Goal: Task Accomplishment & Management: Use online tool/utility

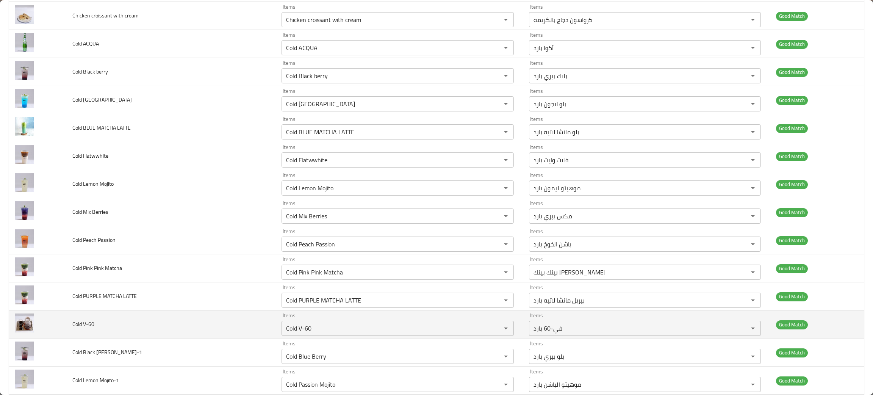
scroll to position [227, 0]
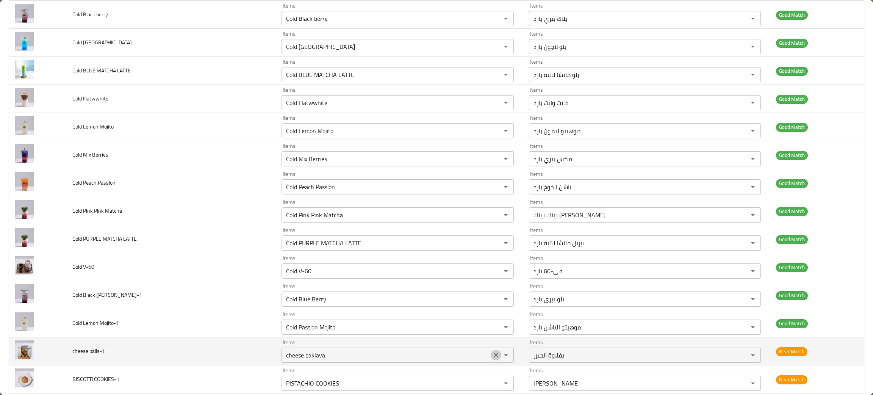
click at [494, 357] on icon "Clear" at bounding box center [496, 355] width 5 height 5
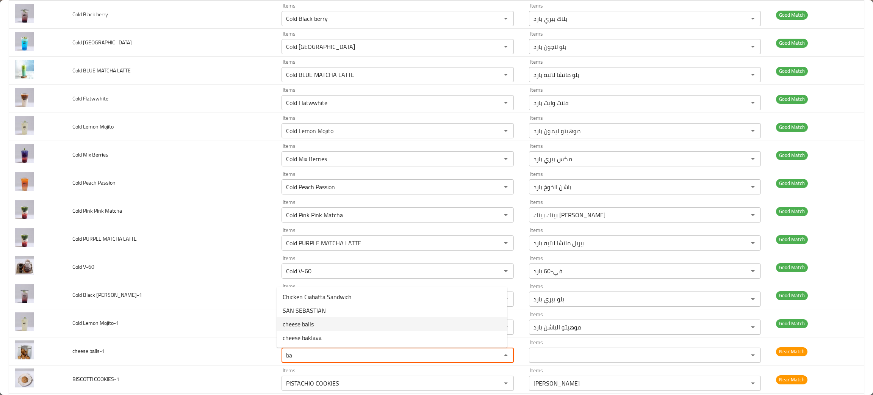
click at [309, 320] on span "cheese balls" at bounding box center [298, 324] width 31 height 9
type balls-1 "cheese balls"
type balls-1-ar "كرات الجبن"
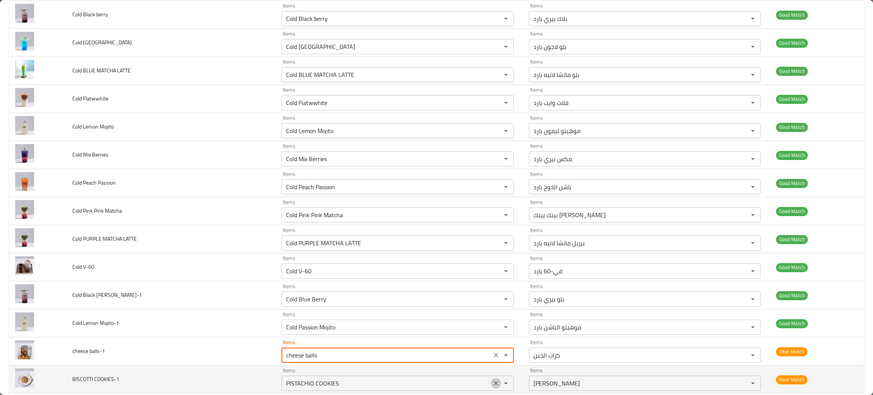
click at [492, 385] on icon "Clear" at bounding box center [496, 383] width 8 height 8
type balls-1 "cheese balls"
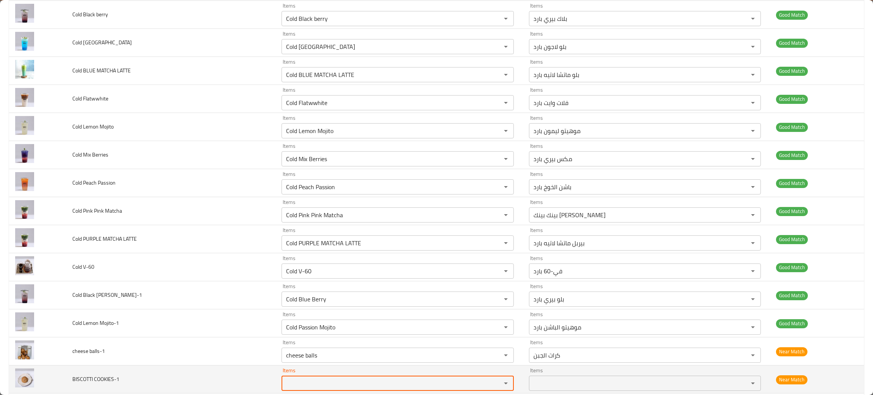
scroll to position [284, 0]
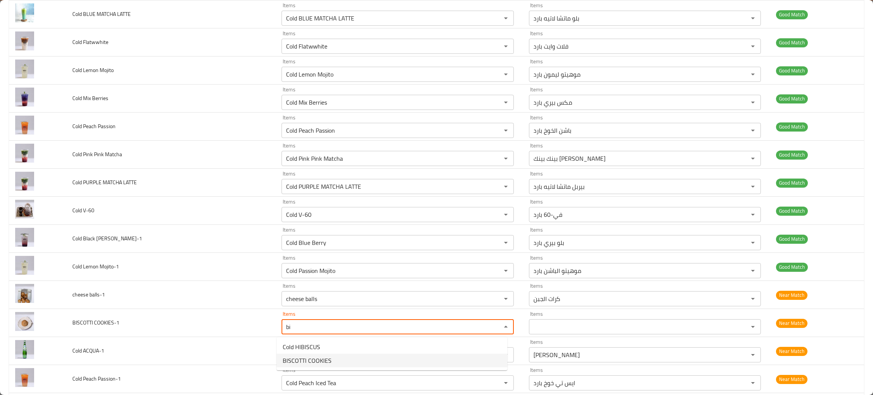
click at [309, 359] on span "BISCOTTI COOKIES" at bounding box center [307, 360] width 49 height 9
type COOKIES-1 "BISCOTTI COOKIES"
type COOKIES-1-ar "[PERSON_NAME]"
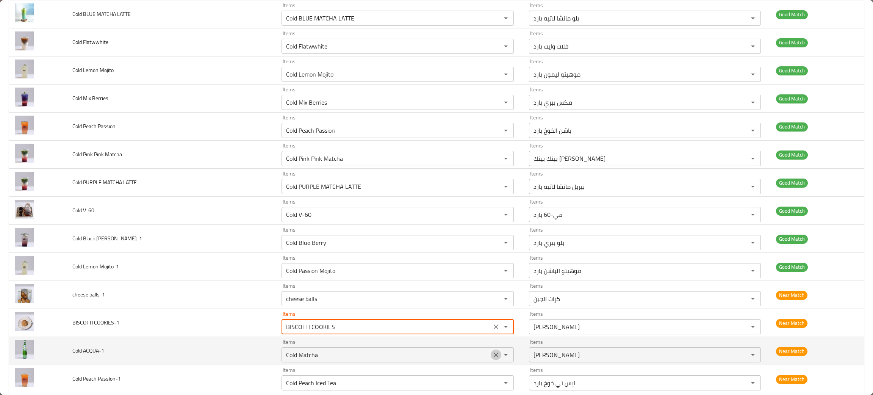
click at [494, 354] on icon "Clear" at bounding box center [496, 355] width 5 height 5
type COOKIES-1 "BISCOTTI COOKIES"
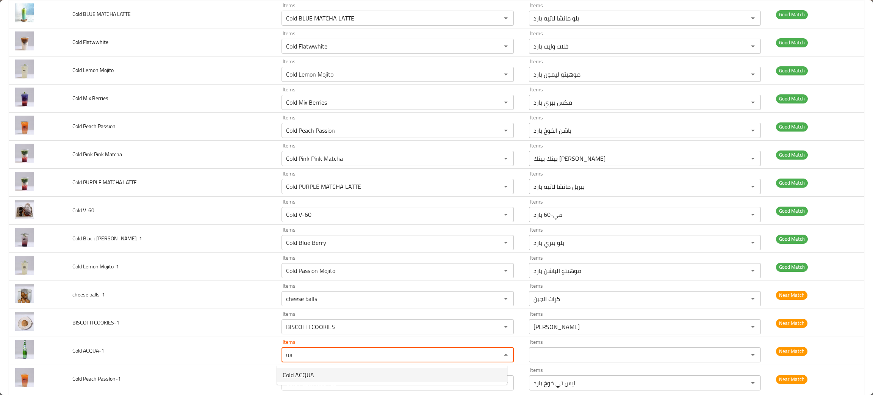
click at [315, 374] on ACQUA-1-option-0 "Cold ACQUA" at bounding box center [392, 375] width 231 height 14
type ACQUA-1 "Cold ACQUA"
type ACQUA-1-ar "أكوا بارد"
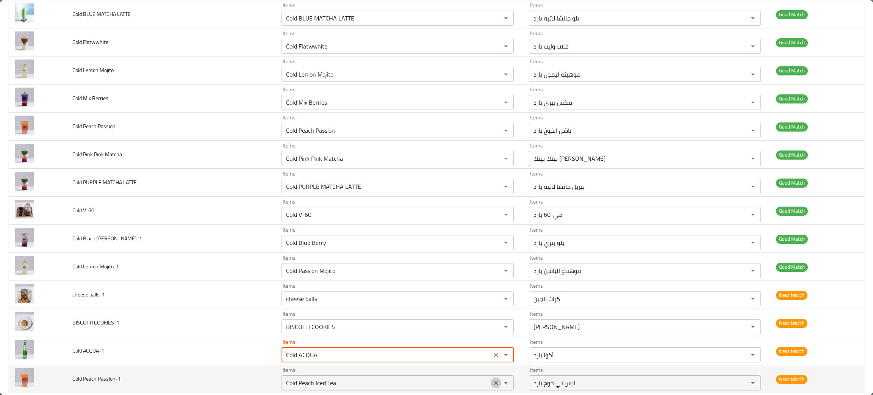
click at [492, 381] on icon "Clear" at bounding box center [496, 383] width 8 height 8
type ACQUA-1 "Cold ACQUA"
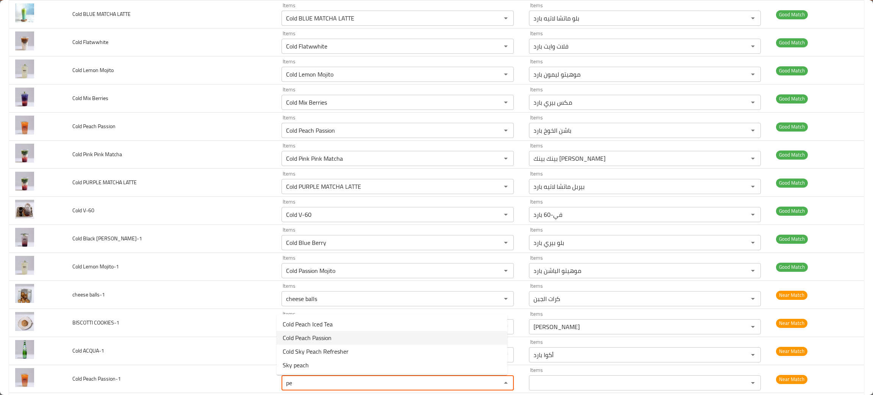
click at [310, 340] on span "Cold Peach Passion" at bounding box center [307, 337] width 49 height 9
type Passion-1 "Cold Peach Passion"
type Passion-1-ar "[PERSON_NAME] الخوخ بارد"
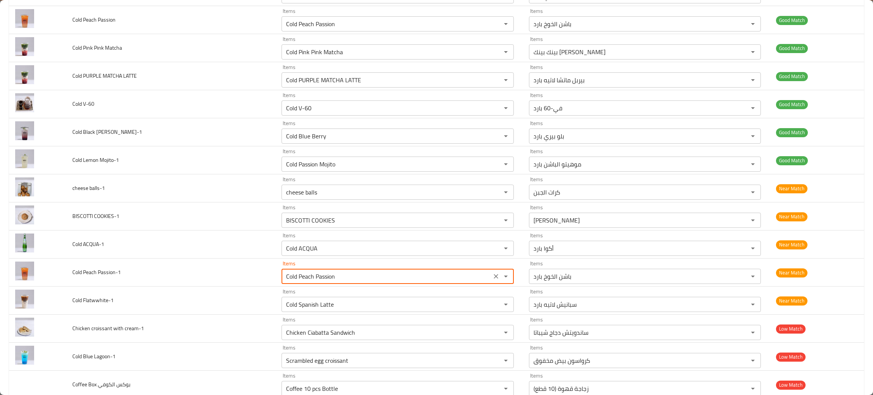
scroll to position [398, 0]
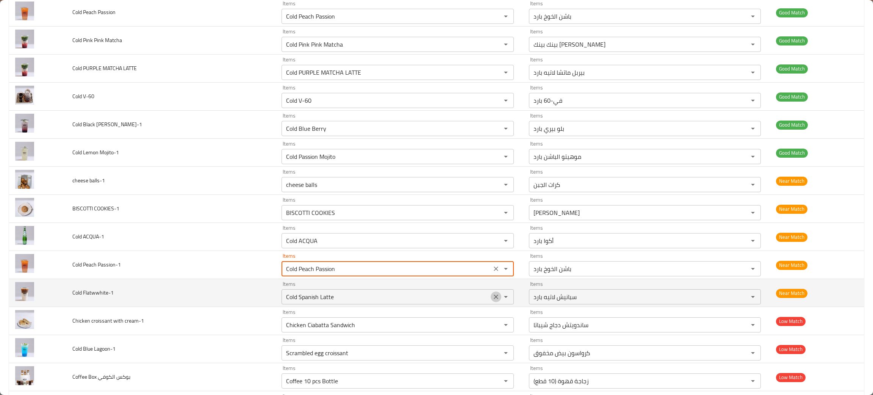
click at [492, 297] on icon "Clear" at bounding box center [496, 297] width 8 height 8
type Passion-1 "Cold Peach Passion"
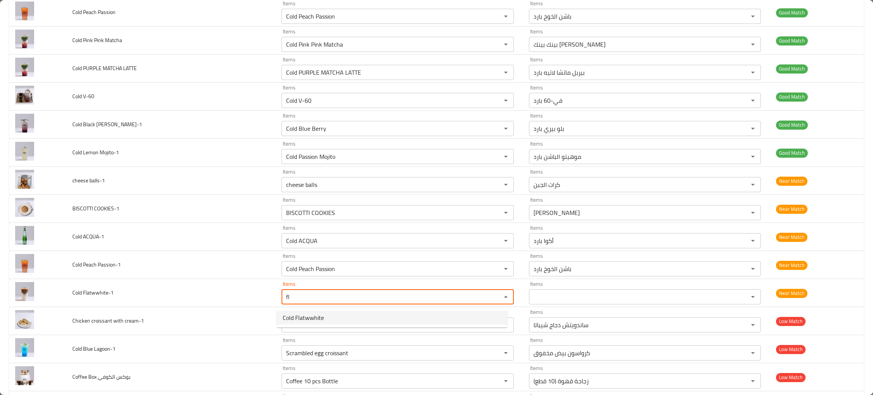
click at [311, 320] on span "Cold Flatwwhite" at bounding box center [303, 317] width 41 height 9
type Flatwwhite-1 "Cold Flatwwhite"
type Flatwwhite-1-ar "فلات وايت بارد"
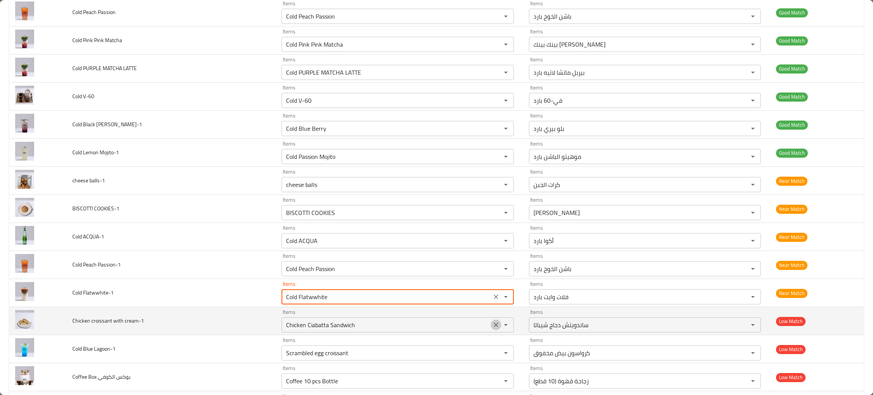
click at [492, 326] on icon "Clear" at bounding box center [496, 325] width 8 height 8
type Flatwwhite-1 "Cold Flatwwhite"
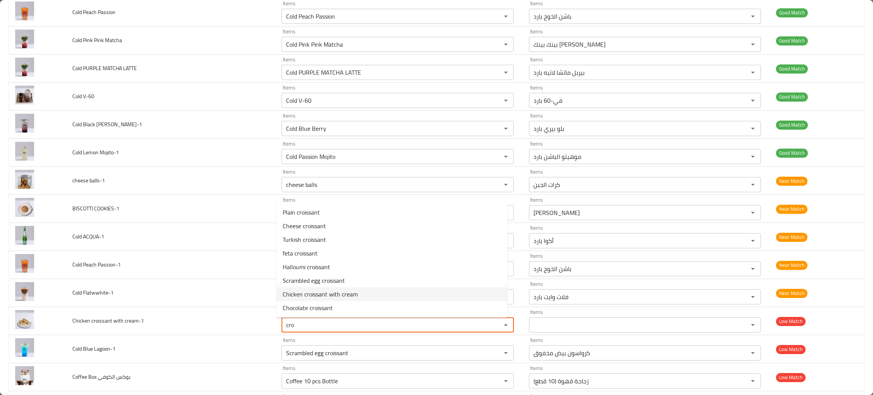
click at [317, 294] on span "Chicken croissant with cream" at bounding box center [320, 294] width 75 height 9
type cream-1 "Chicken croissant with cream"
type cream-1-ar "كرواسون دجاج بالكريمه"
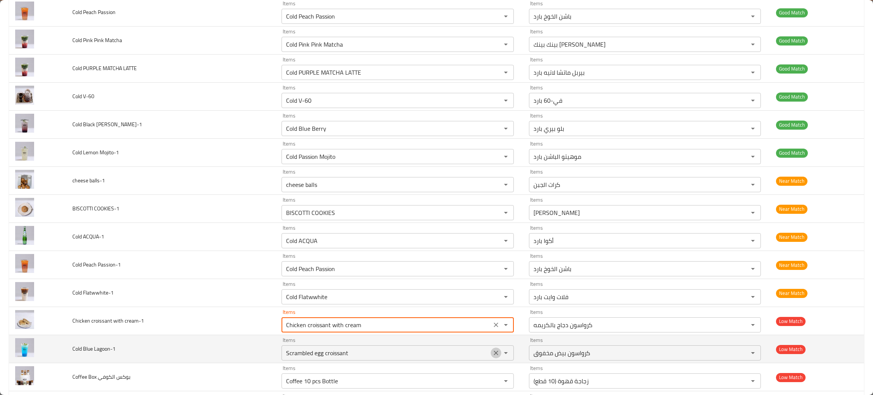
click at [492, 355] on icon "Clear" at bounding box center [496, 353] width 8 height 8
type cream-1 "Chicken croissant with cream"
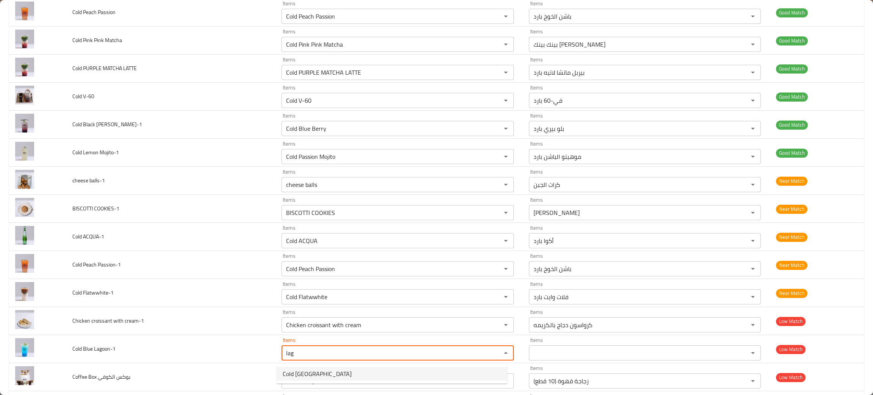
click at [319, 374] on span "Cold [GEOGRAPHIC_DATA]" at bounding box center [317, 373] width 69 height 9
type Lagoon-1 "Cold [GEOGRAPHIC_DATA]"
type Lagoon-1-ar "بلو لاجون بارد"
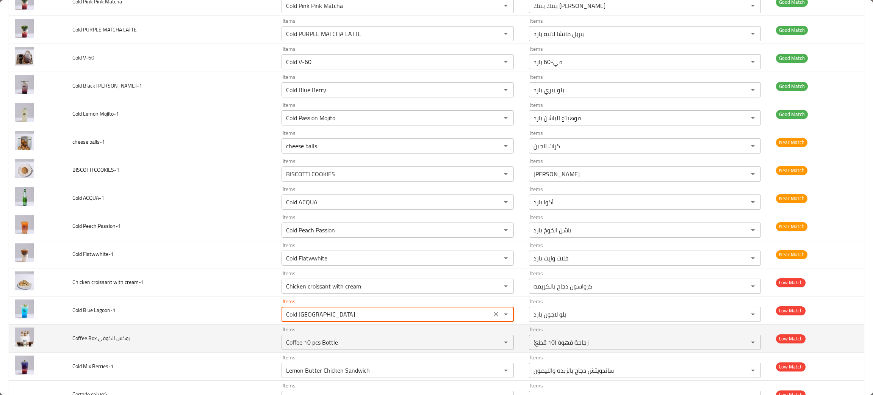
scroll to position [455, 0]
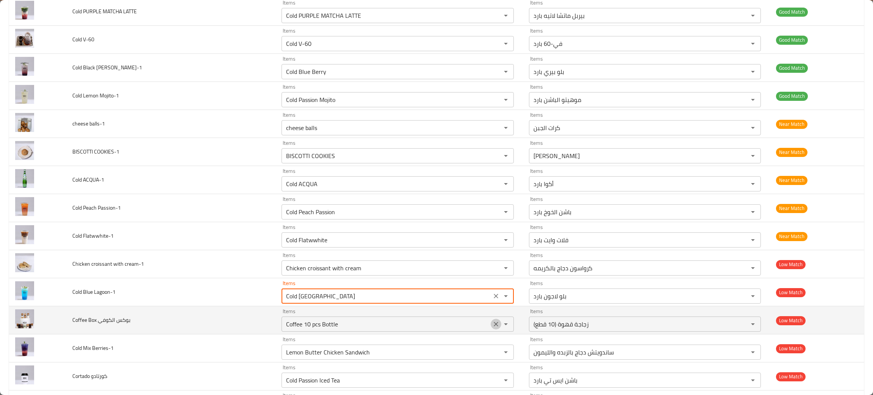
click at [492, 324] on icon "Clear" at bounding box center [496, 324] width 8 height 8
type Lagoon-1 "Cold [GEOGRAPHIC_DATA]"
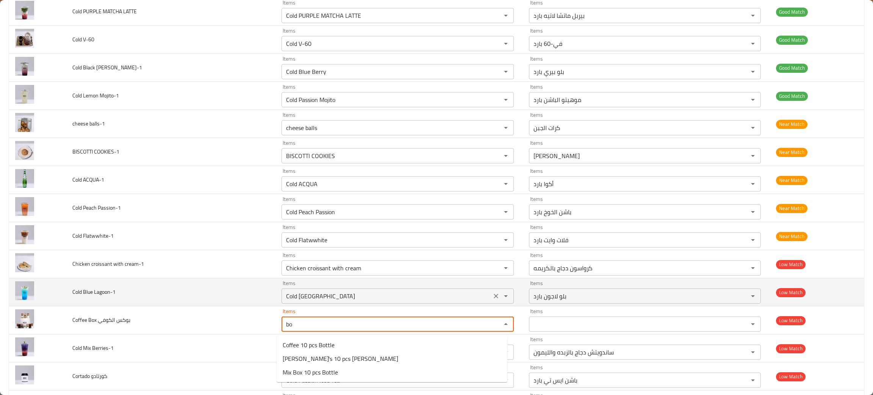
type الكوفي "bo"
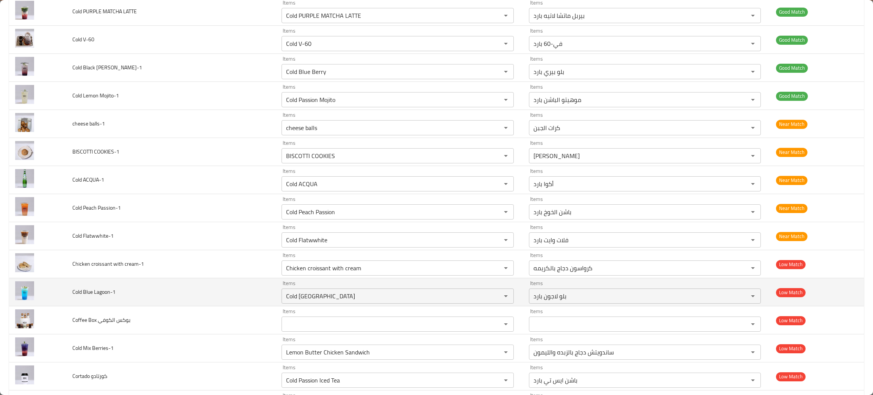
drag, startPoint x: 279, startPoint y: 292, endPoint x: 184, endPoint y: 296, distance: 94.8
click at [184, 296] on td "Cold Blue Lagoon-1" at bounding box center [170, 292] width 209 height 28
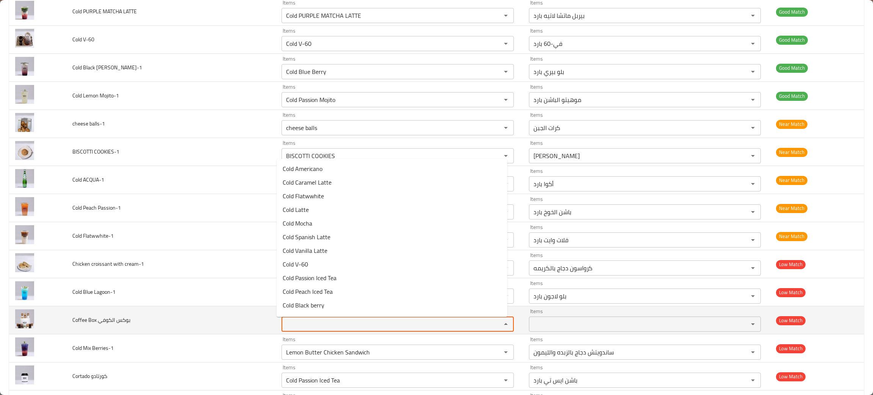
click at [299, 322] on الكوفي "Items" at bounding box center [386, 324] width 205 height 11
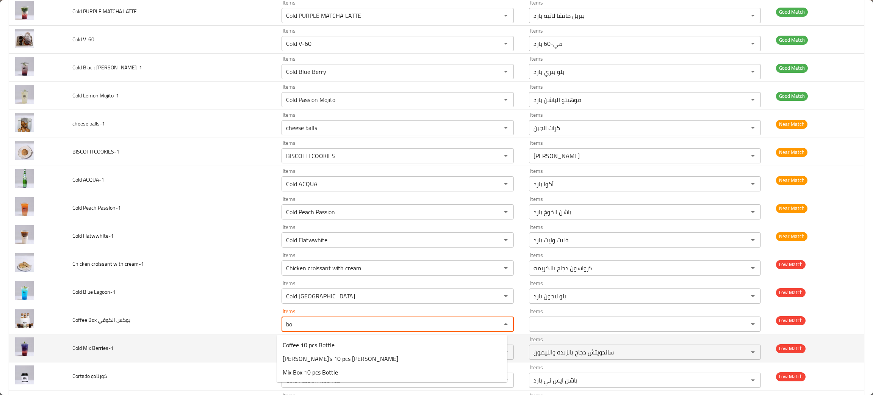
type الكوفي "bo"
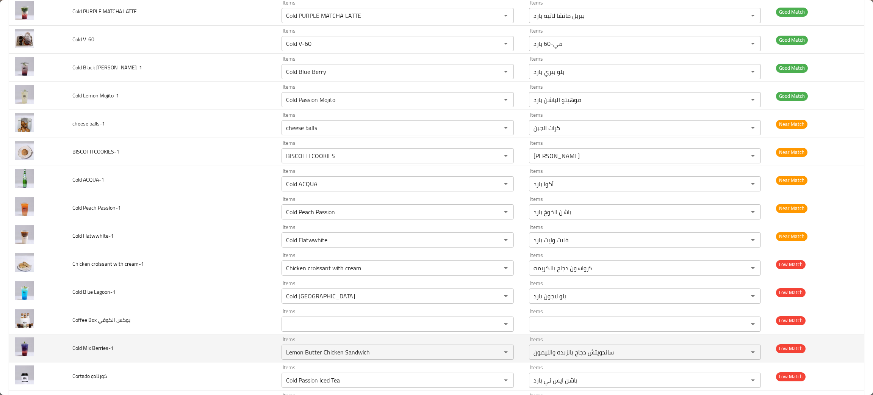
click at [213, 345] on td "Cold Mix Berries-1" at bounding box center [170, 348] width 209 height 28
click at [492, 351] on icon "Clear" at bounding box center [496, 352] width 8 height 8
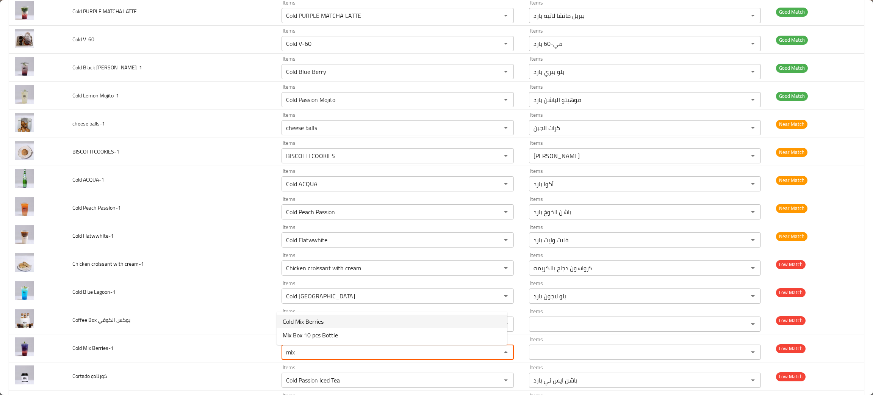
click at [289, 323] on span "Cold Mix Berries" at bounding box center [303, 321] width 41 height 9
type Berries-1 "Cold Mix Berries"
type Berries-1-ar "مكس بيري بارد"
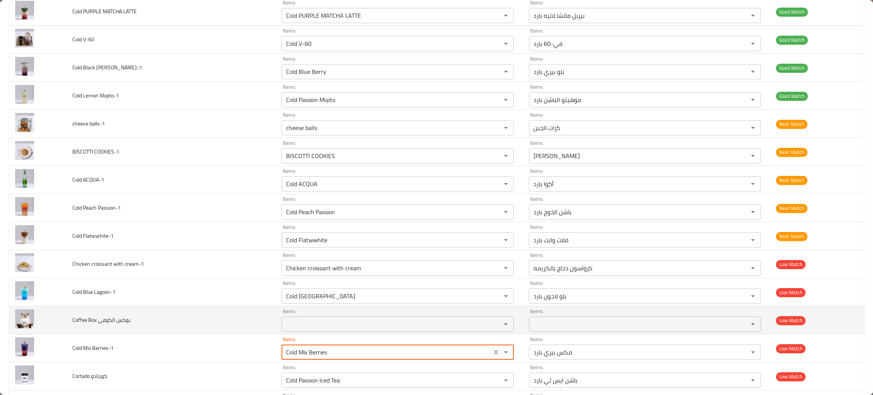
type Berries-1 "Cold Mix Berries"
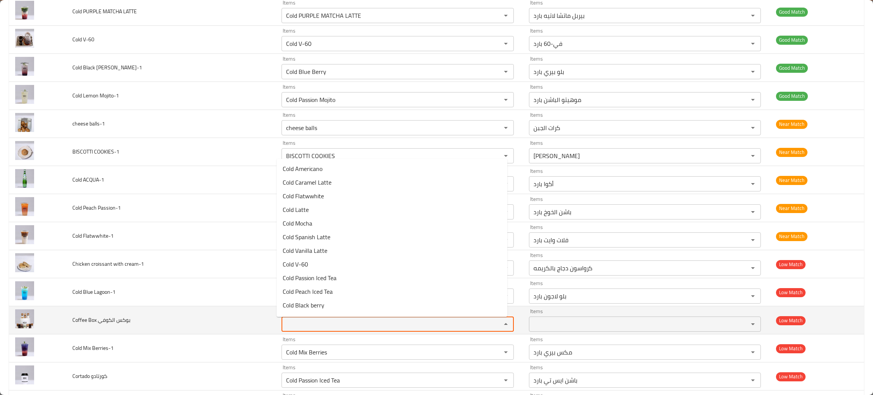
click at [298, 325] on الكوفي "Items" at bounding box center [386, 324] width 205 height 11
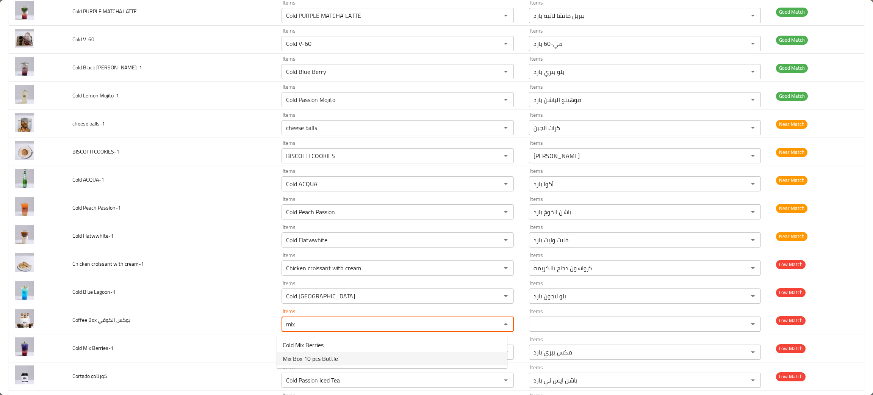
click at [304, 354] on span "Mix Box 10 pcs Bottle" at bounding box center [310, 358] width 55 height 9
type الكوفي "Mix Box 10 pcs Bottle"
type الكوفي-ar "زجاجة ميكس بوكس ​​(10 قطع)"
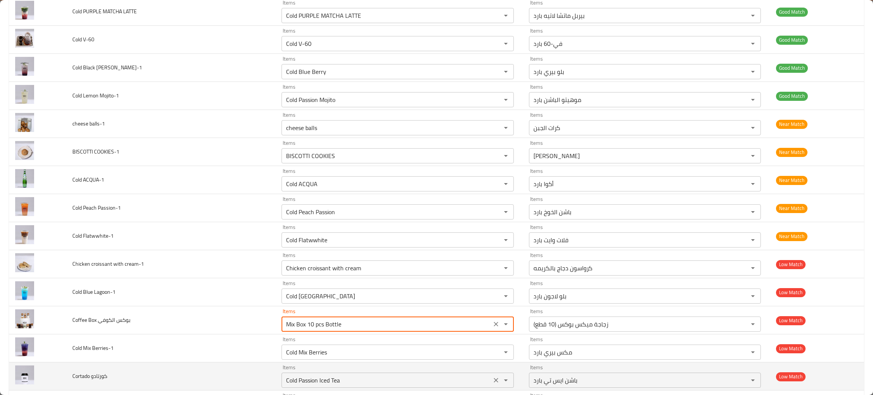
click at [492, 379] on icon "Clear" at bounding box center [496, 380] width 8 height 8
type الكوفي "Mix Box 10 pcs Bottle"
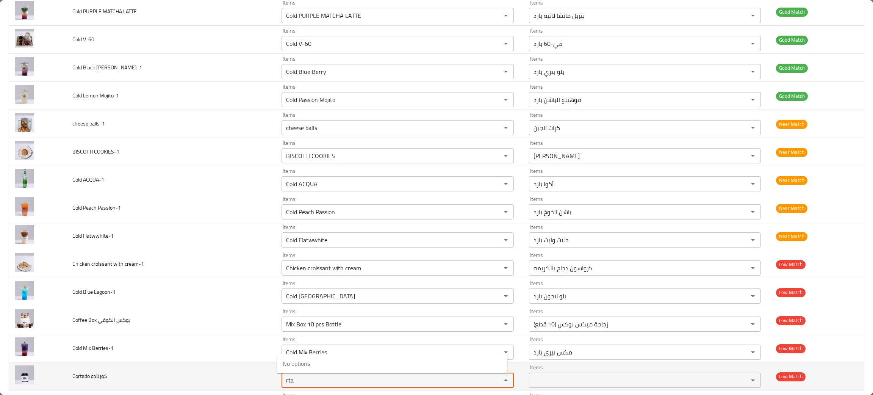
type كورتادو "rta"
drag, startPoint x: 119, startPoint y: 383, endPoint x: 68, endPoint y: 377, distance: 51.1
click at [68, 377] on td "Cortado كورتادو" at bounding box center [170, 376] width 209 height 28
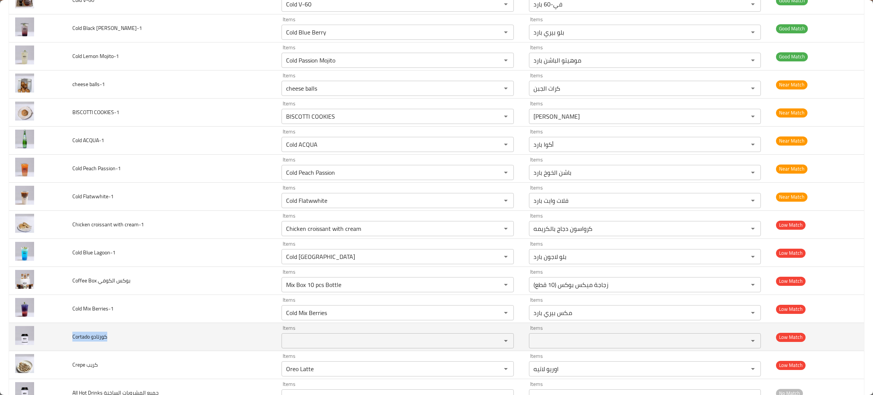
scroll to position [511, 0]
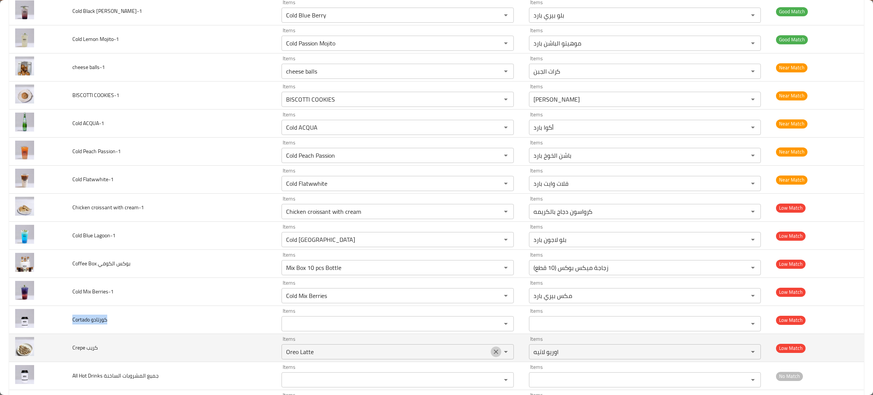
click at [492, 351] on icon "Clear" at bounding box center [496, 352] width 8 height 8
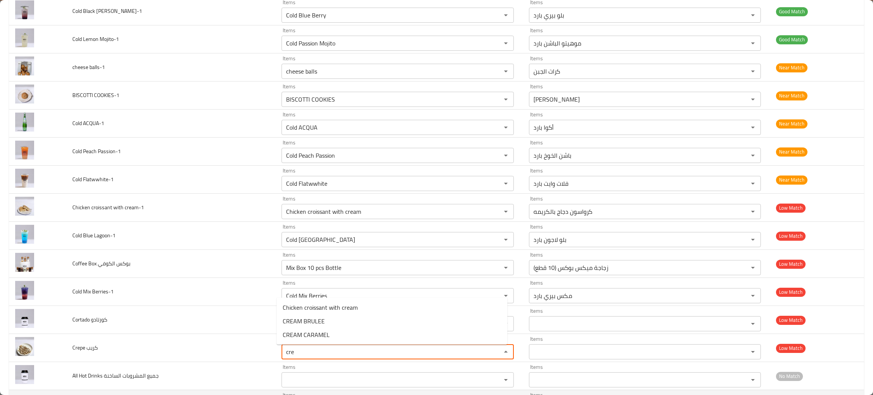
type كريب "cre"
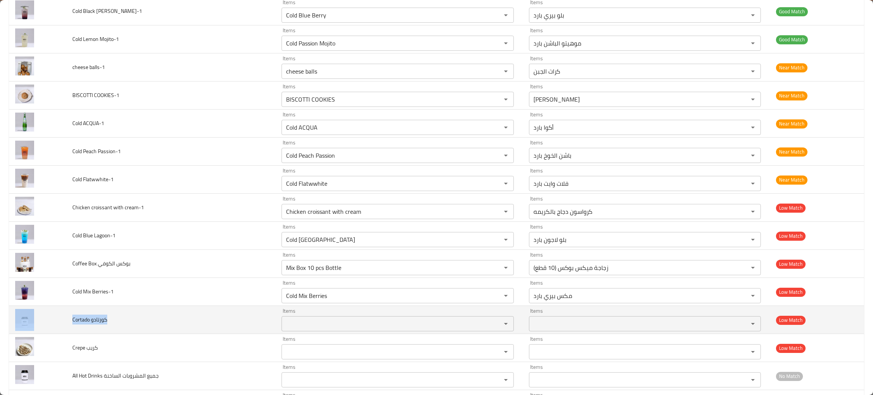
drag, startPoint x: 105, startPoint y: 325, endPoint x: 64, endPoint y: 324, distance: 40.9
click at [64, 324] on tr "Cortado كورتادو Items Items Items Items Low Match" at bounding box center [436, 320] width 855 height 28
copy tr "Cortado كورتادو"
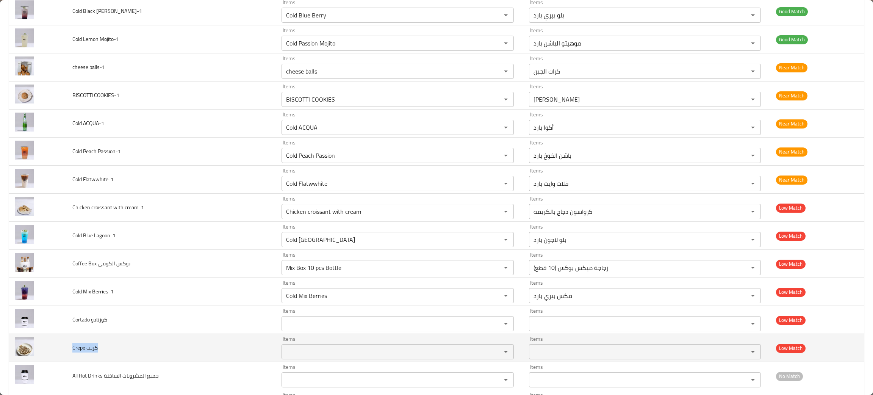
drag, startPoint x: 113, startPoint y: 349, endPoint x: 70, endPoint y: 354, distance: 42.7
click at [70, 354] on td "Crepe كريب" at bounding box center [170, 348] width 209 height 28
copy span "Crepe كريب"
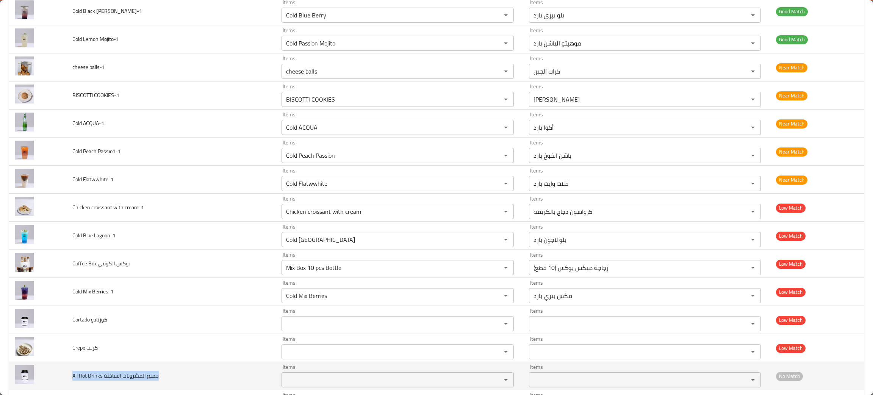
drag, startPoint x: 175, startPoint y: 384, endPoint x: 67, endPoint y: 384, distance: 108.0
click at [67, 384] on td "All Hot Drinks جميع المشروبات الساخنة" at bounding box center [170, 376] width 209 height 28
copy span "All Hot Drinks جميع المشروبات الساخنة"
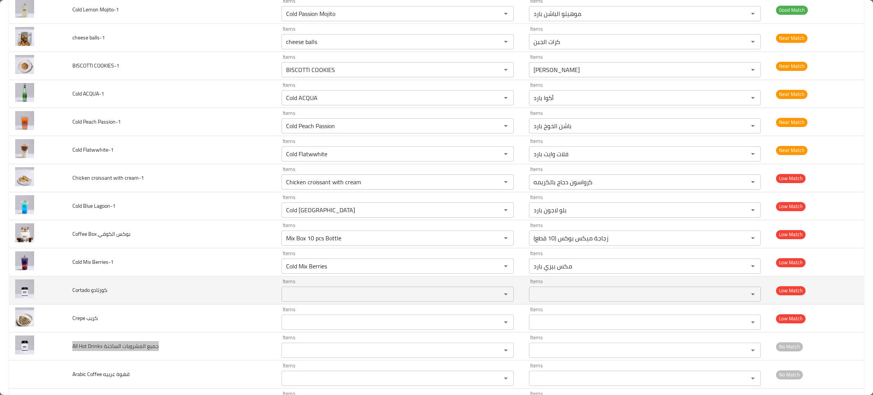
scroll to position [568, 0]
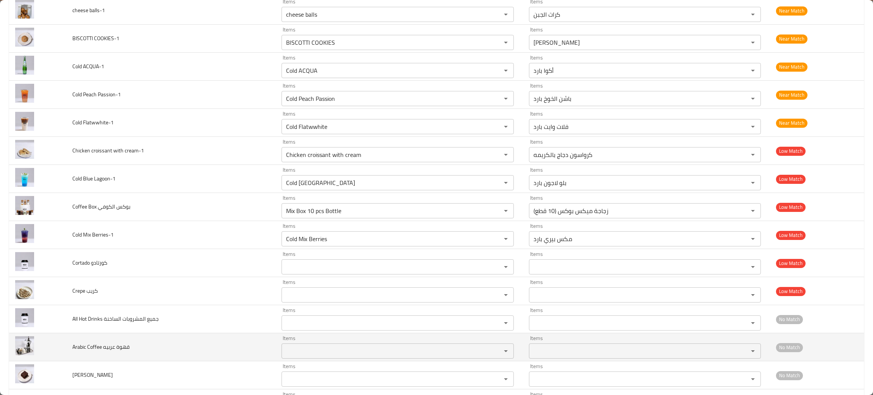
click at [140, 353] on td "Arabic Coffee قهوة عربيه" at bounding box center [170, 347] width 209 height 28
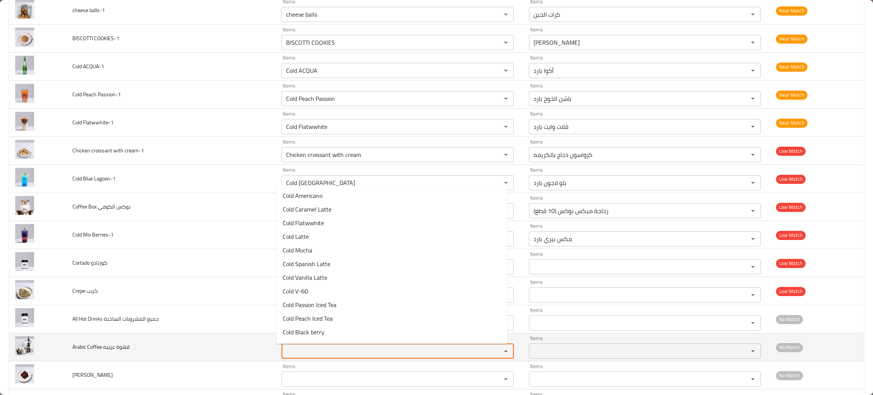
click at [301, 349] on عربيه "Items" at bounding box center [386, 351] width 205 height 11
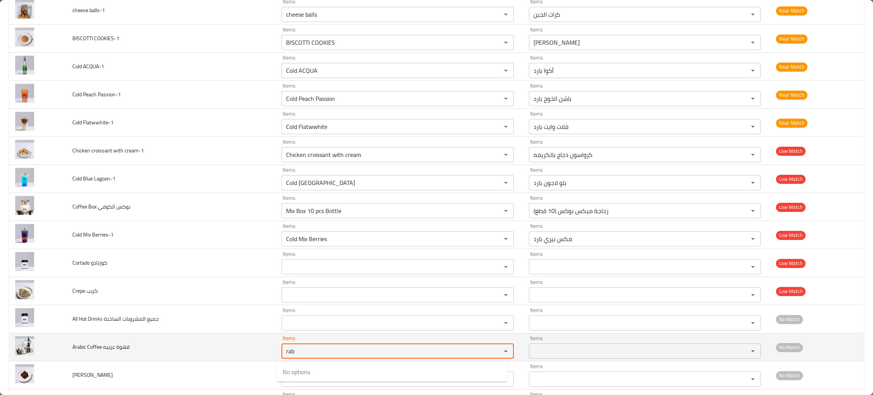
type عربيه "rab"
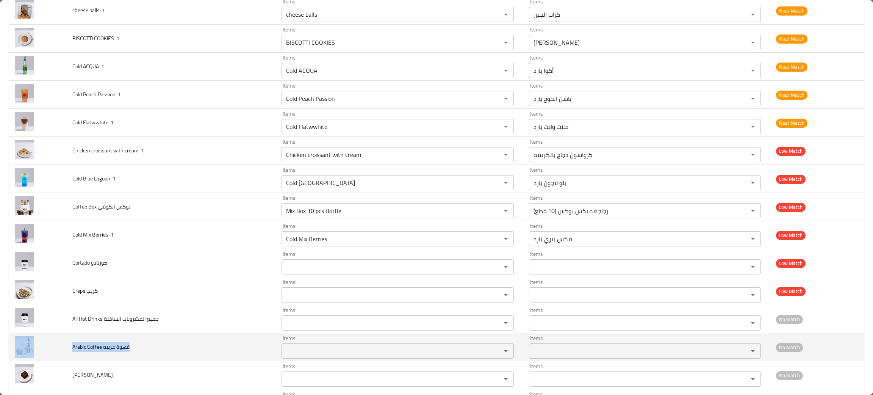
drag, startPoint x: 133, startPoint y: 358, endPoint x: 37, endPoint y: 358, distance: 95.9
click at [37, 358] on tr "Arabic Coffee قهوة عربيه Items Items Items Items No Match" at bounding box center [436, 347] width 855 height 28
copy tr "Arabic Coffee قهوة عربيه"
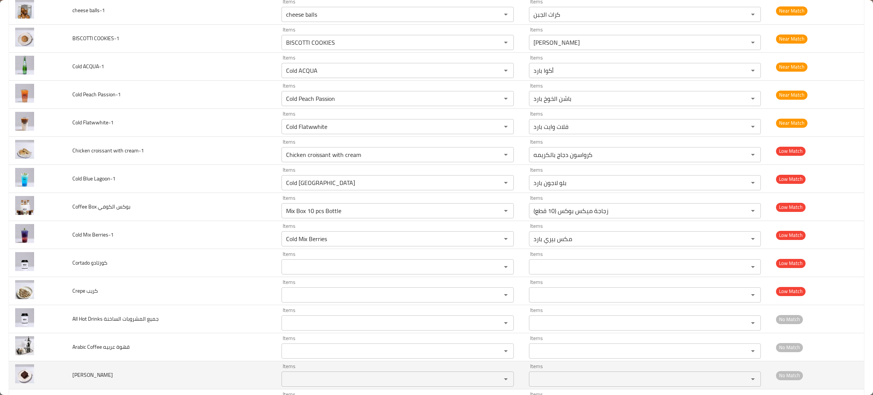
click at [161, 379] on td "Brownie براوني" at bounding box center [170, 375] width 209 height 28
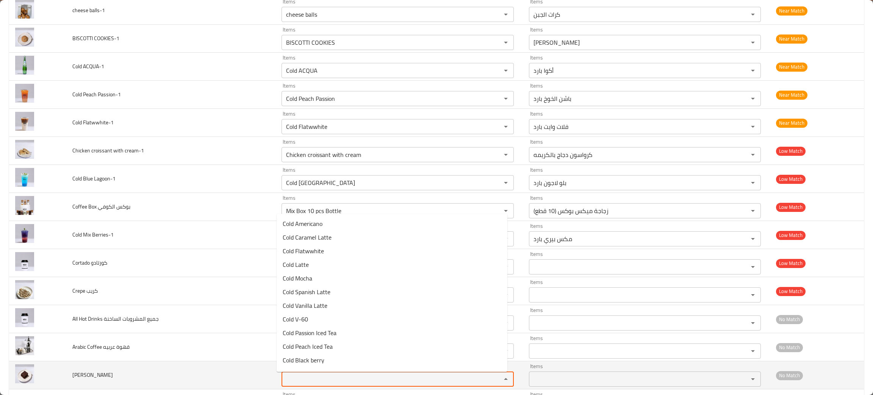
click at [313, 384] on براوني "Items" at bounding box center [386, 379] width 205 height 11
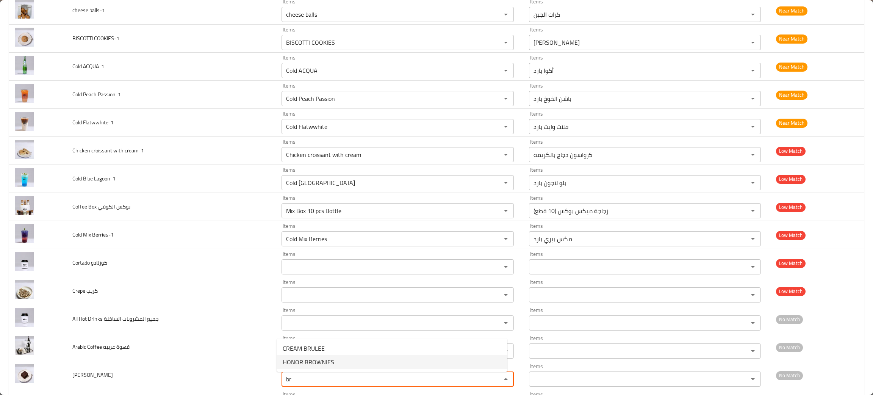
click at [320, 360] on span "HONOR BROWNIES" at bounding box center [309, 361] width 52 height 9
type براوني "HONOR BROWNIES"
type براوني-ar "[PERSON_NAME]"
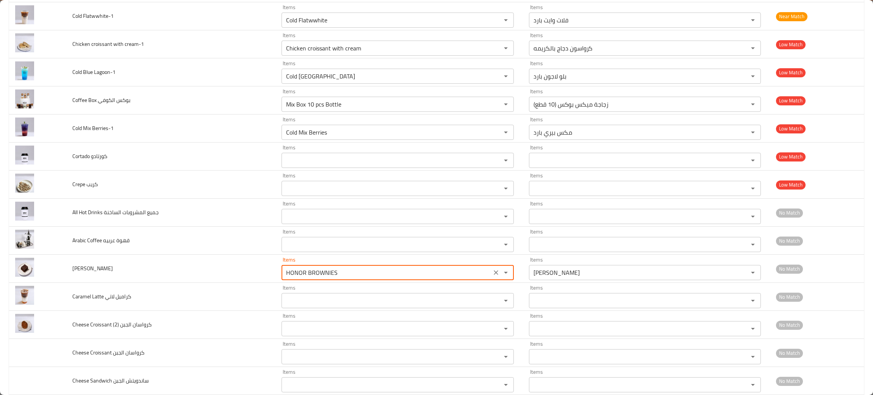
scroll to position [682, 0]
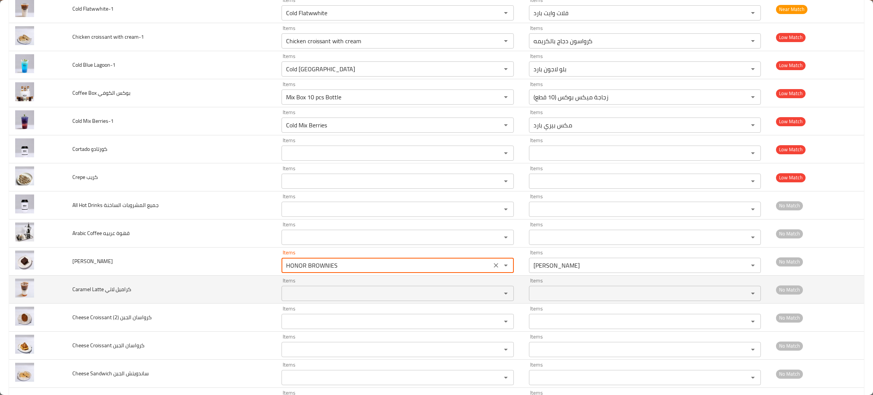
click at [295, 301] on div "Items" at bounding box center [398, 293] width 232 height 15
type براوني "HONOR BROWNIES"
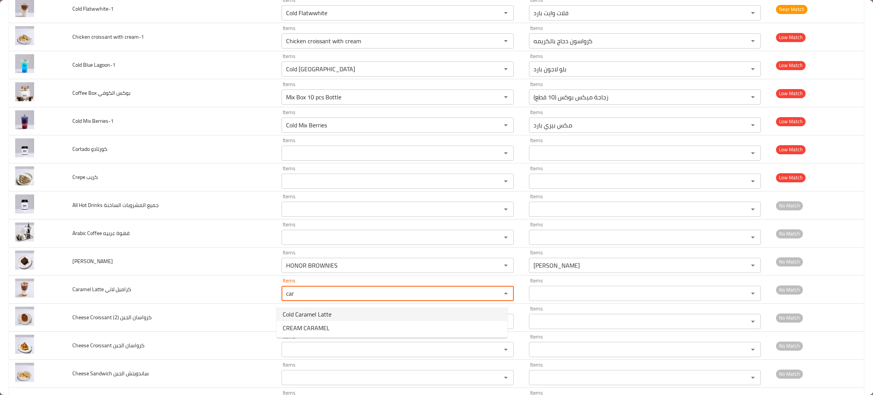
click at [295, 310] on span "Cold Caramel Latte" at bounding box center [307, 314] width 49 height 9
type لاتي "Cold Caramel Latte"
type لاتي-ar "لاتيه الكراميل البارد"
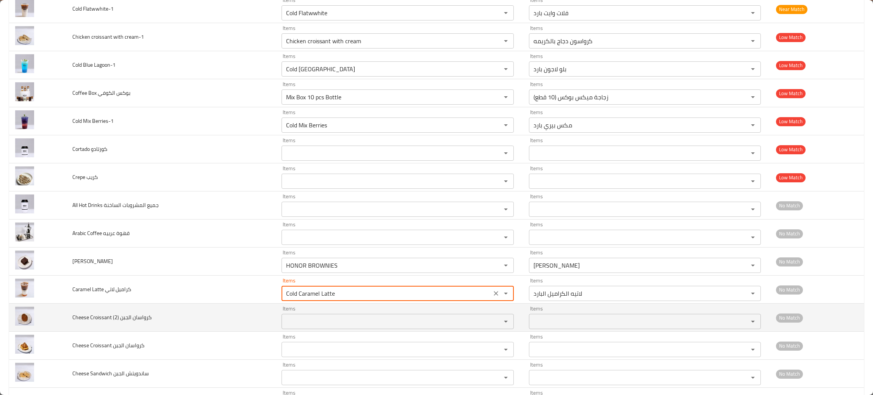
type لاتي "Cold Caramel Latte"
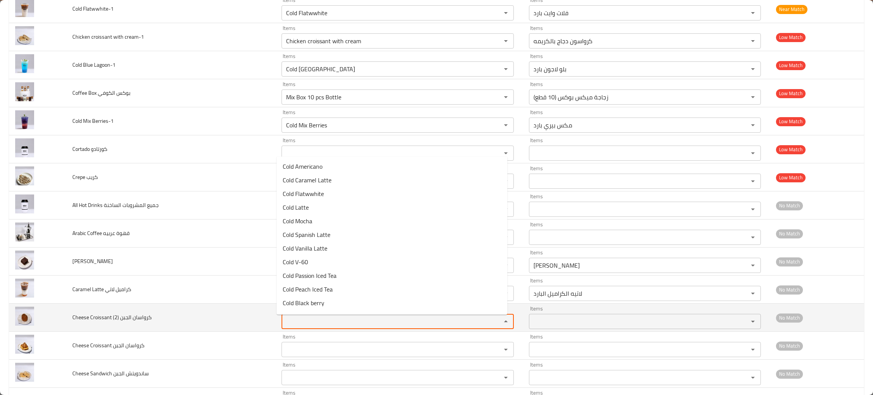
click at [292, 322] on \(2\) "Items" at bounding box center [386, 321] width 205 height 11
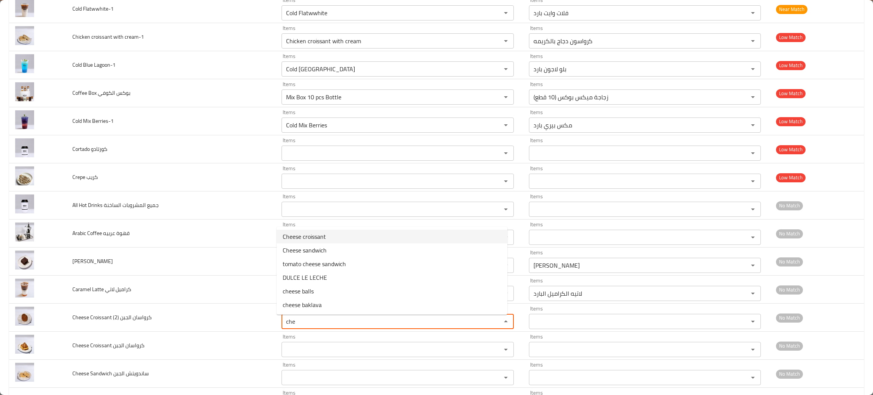
click at [295, 235] on span "Cheese croissant" at bounding box center [304, 236] width 43 height 9
type \(2\) "Cheese croissant"
type \(2\)-ar "[PERSON_NAME]"
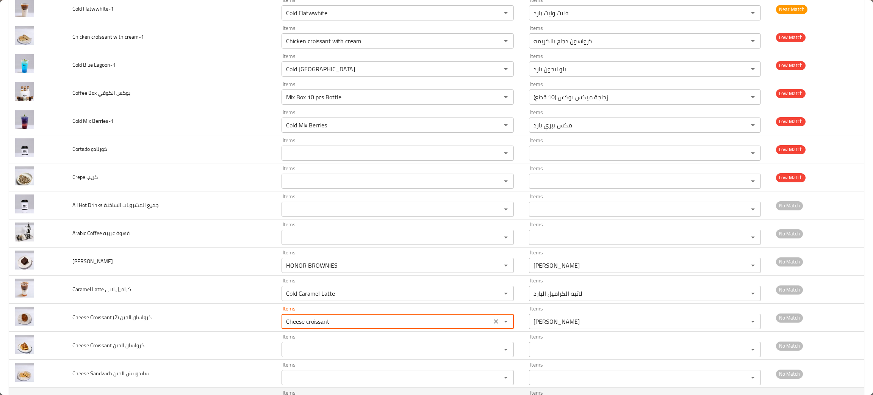
type \(2\) "Cheese croissant"
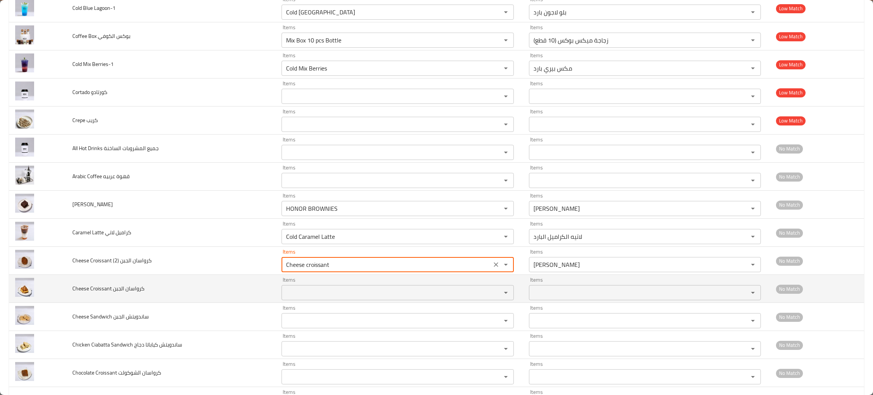
scroll to position [796, 0]
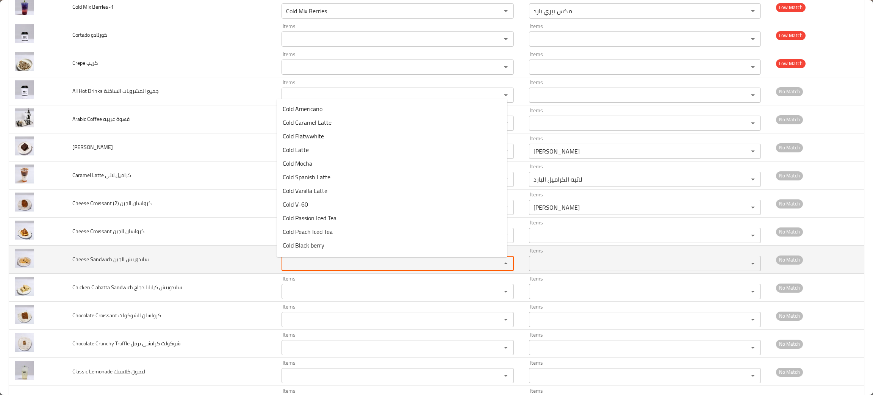
click at [334, 262] on الجبن "Items" at bounding box center [386, 263] width 205 height 11
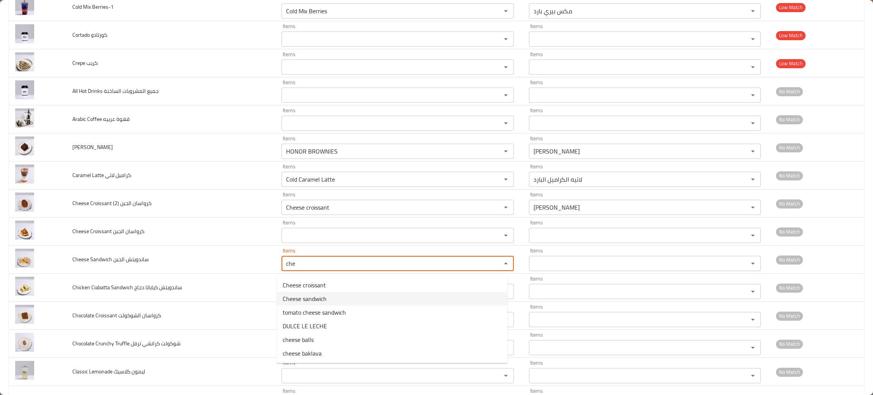
click at [317, 297] on span "Cheese sandwich" at bounding box center [305, 298] width 44 height 9
type الجبن "Cheese sandwich"
type الجبن-ar "ساندويتش جبن"
type الجبن "Cheese sandwich"
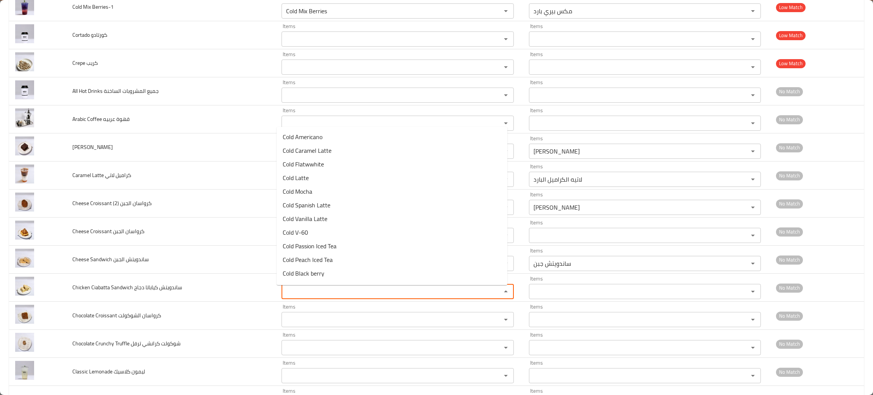
click at [317, 297] on دجاج "Items" at bounding box center [386, 291] width 205 height 11
click at [317, 216] on span "Chicken Ciabatta Sandwich" at bounding box center [317, 220] width 69 height 9
type دجاج "Chicken Ciabatta Sandwich"
type دجاج-ar "ساندويتش دجاج شيباتا"
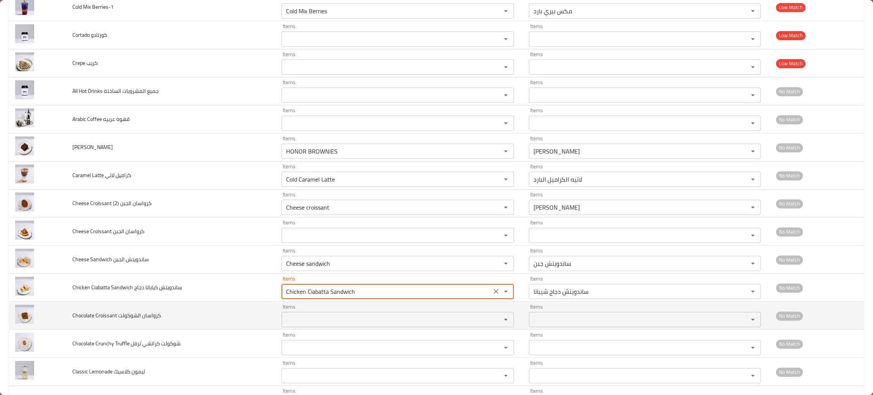
type دجاج "Chicken Ciabatta Sandwich"
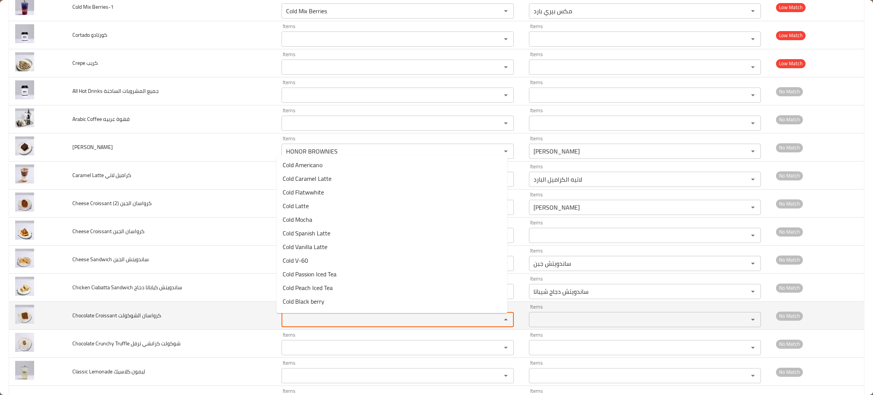
click at [292, 322] on الشوكولت "Items" at bounding box center [386, 319] width 205 height 11
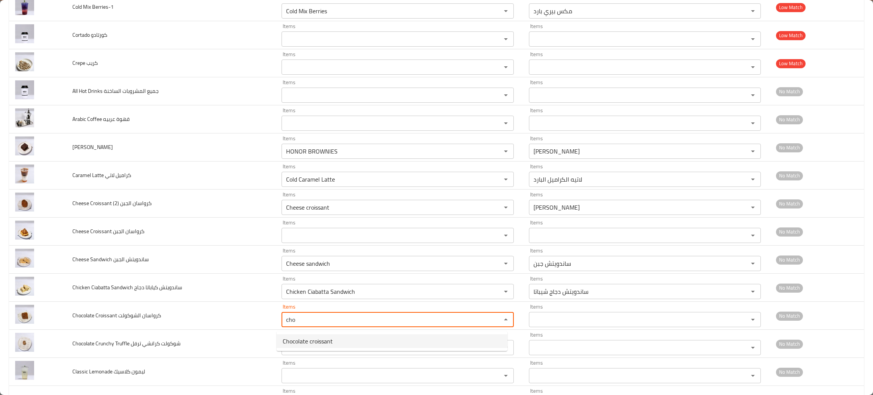
click at [299, 338] on span "Chocolate croissant" at bounding box center [308, 341] width 50 height 9
type الشوكولت "Chocolate croissant"
type الشوكولت-ar "كرواسون شوكليت"
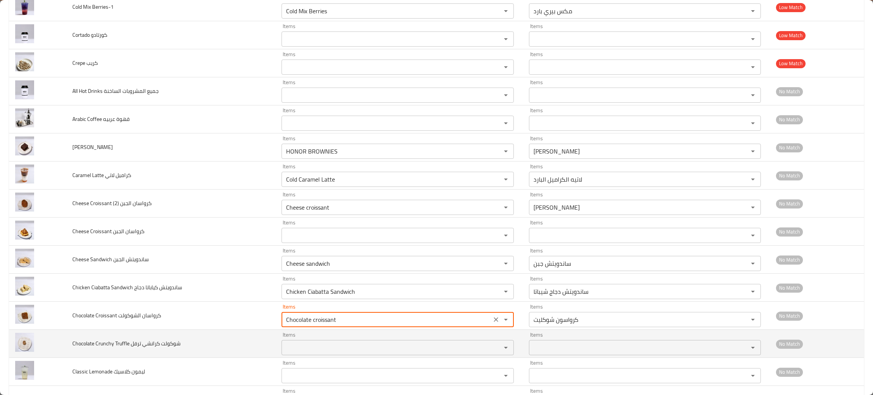
type الشوكولت "Chocolate croissant"
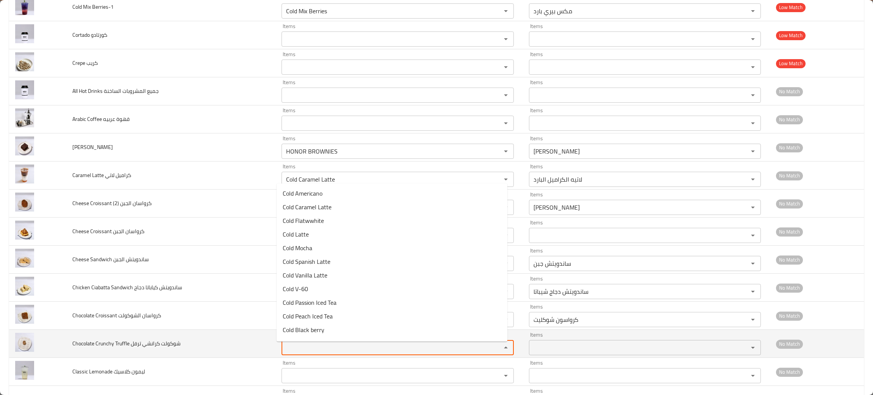
click at [297, 348] on ترفل "Items" at bounding box center [386, 347] width 205 height 11
type ترفل "tr"
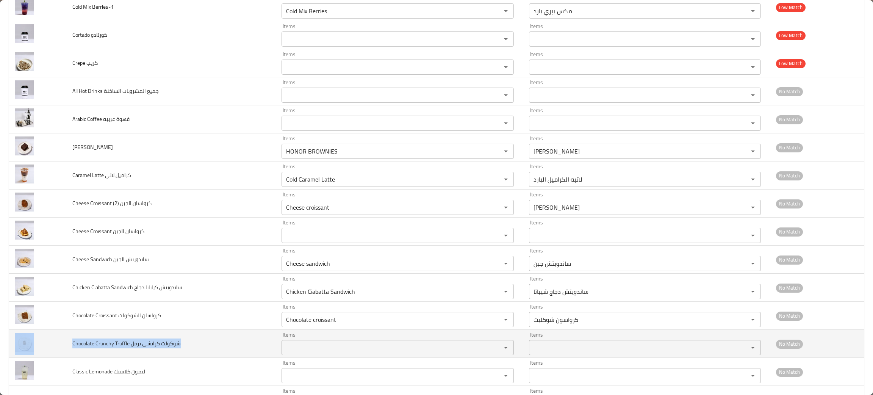
drag, startPoint x: 191, startPoint y: 347, endPoint x: 63, endPoint y: 351, distance: 127.8
click at [63, 351] on tr "Chocolate Crunchy Truffle شوكولت كرانشي ترفل Items Items Items Items No Match" at bounding box center [436, 344] width 855 height 28
copy tr "Chocolate Crunchy Truffle شوكولت كرانشي ترفل"
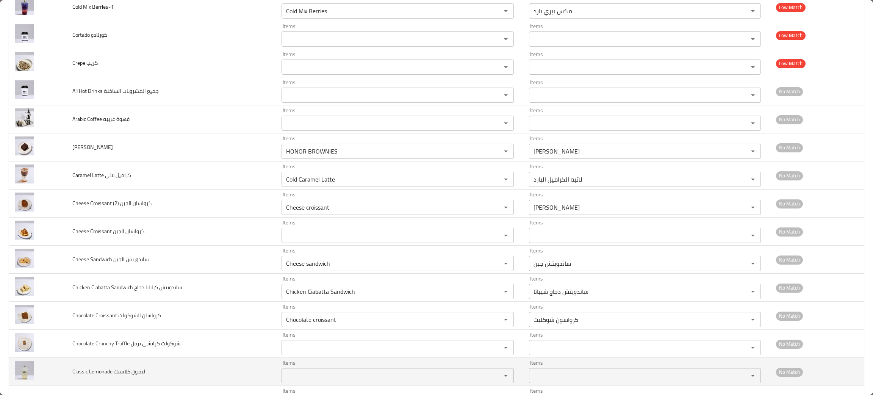
click at [242, 384] on td "Classic Lemonade ليمون كلاسيك" at bounding box center [170, 372] width 209 height 28
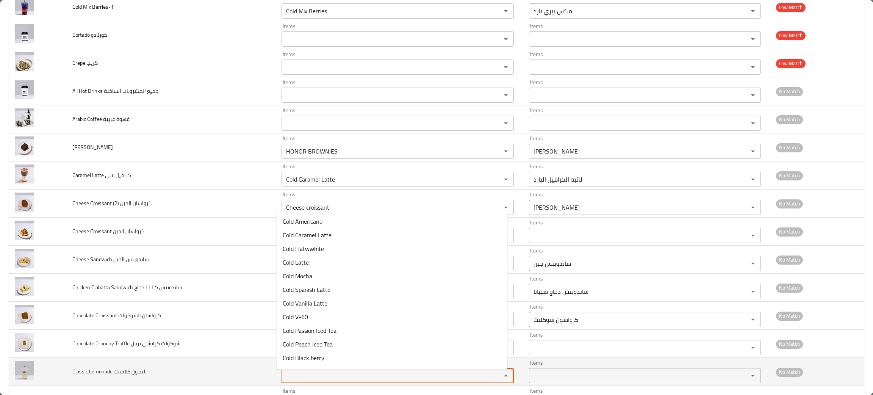
click at [349, 381] on كلاسيك "Items" at bounding box center [386, 375] width 205 height 11
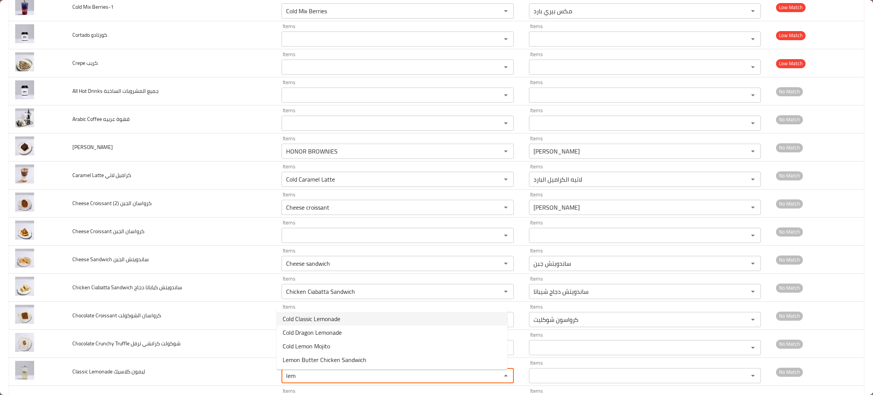
click at [322, 322] on span "Cold Classic Lemonade" at bounding box center [312, 318] width 58 height 9
type كلاسيك "Cold Classic Lemonade"
type كلاسيك-ar "كلاسيك ليمونادة بارد"
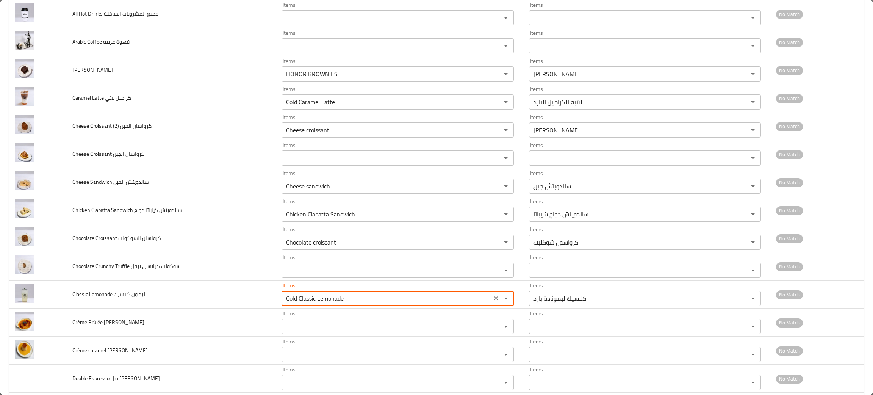
scroll to position [910, 0]
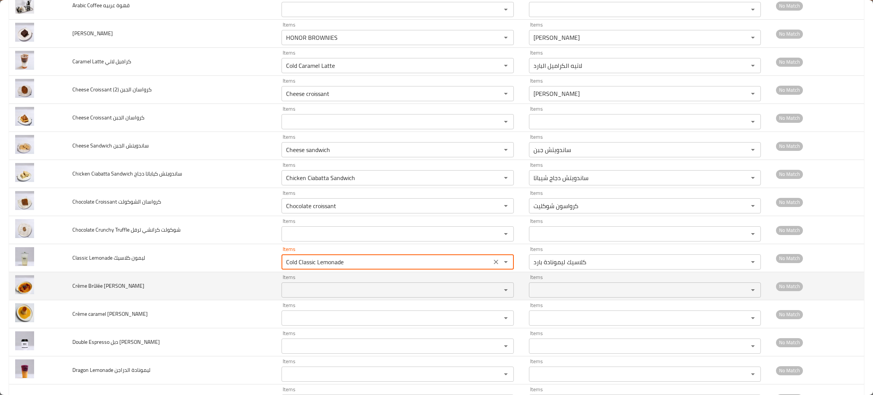
type كلاسيك "Cold Classic Lemonade"
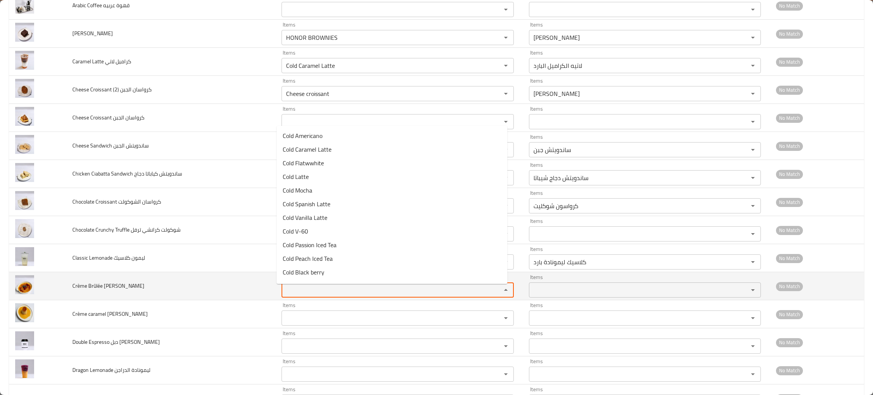
click at [308, 291] on برولي "Items" at bounding box center [386, 290] width 205 height 11
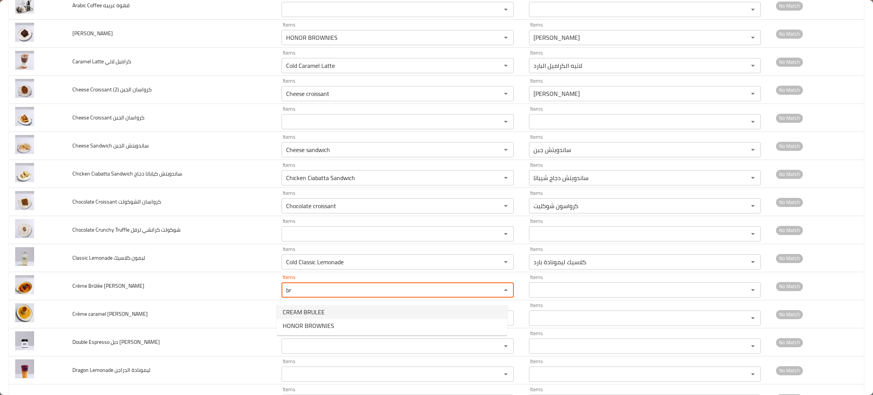
click at [298, 310] on span "CREAM BRULEE" at bounding box center [304, 311] width 42 height 9
type برولي "CREAM BRULEE"
type برولي-ar "[PERSON_NAME]ه"
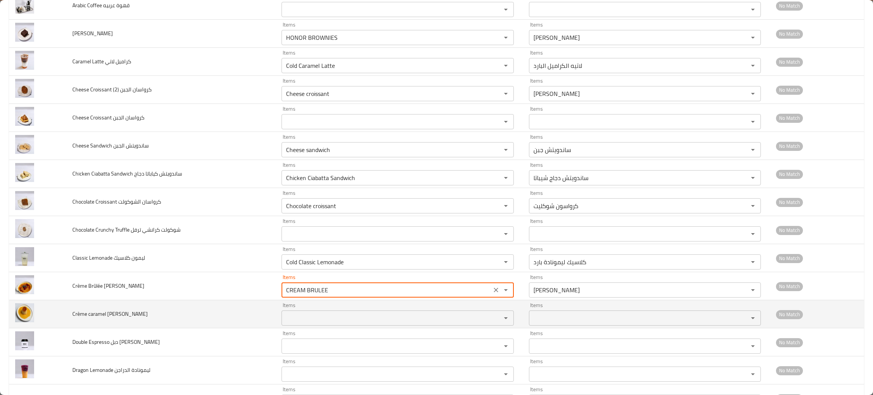
type برولي "CREAM BRULEE"
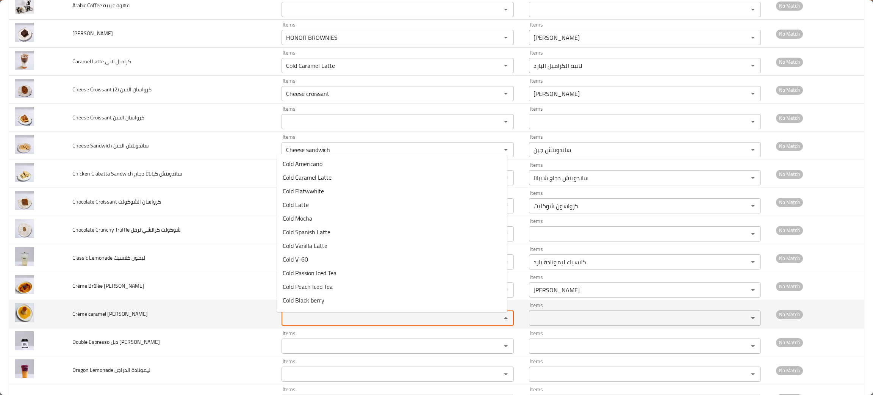
click at [293, 323] on كراميل "Items" at bounding box center [386, 318] width 205 height 11
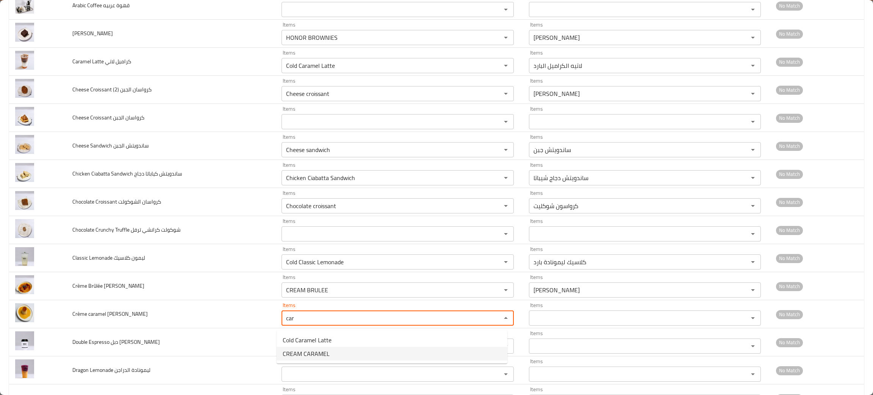
click at [295, 349] on span "CREAM CARAMEL" at bounding box center [306, 353] width 47 height 9
type كراميل "CREAM CARAMEL"
type كراميل-ar "[PERSON_NAME]"
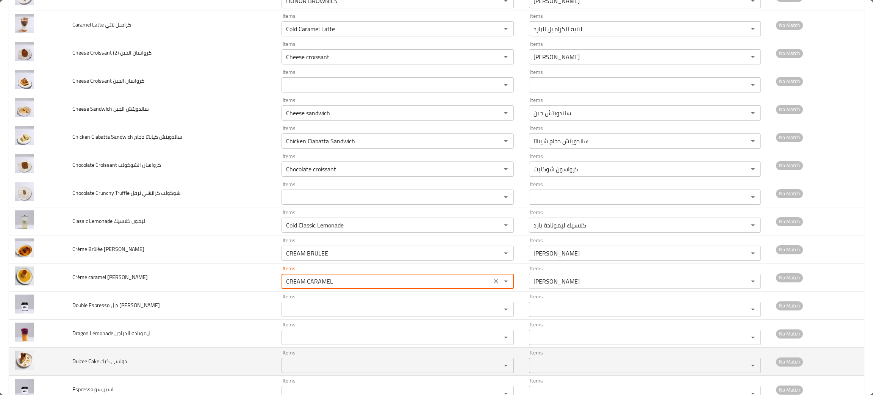
scroll to position [967, 0]
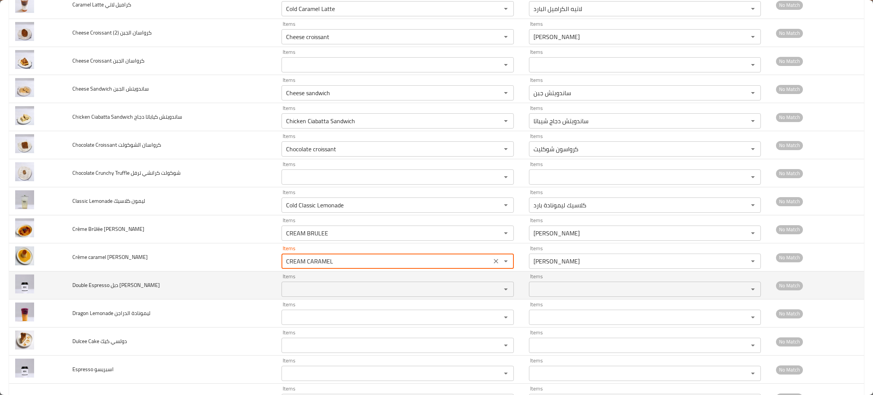
type كراميل "CREAM CARAMEL"
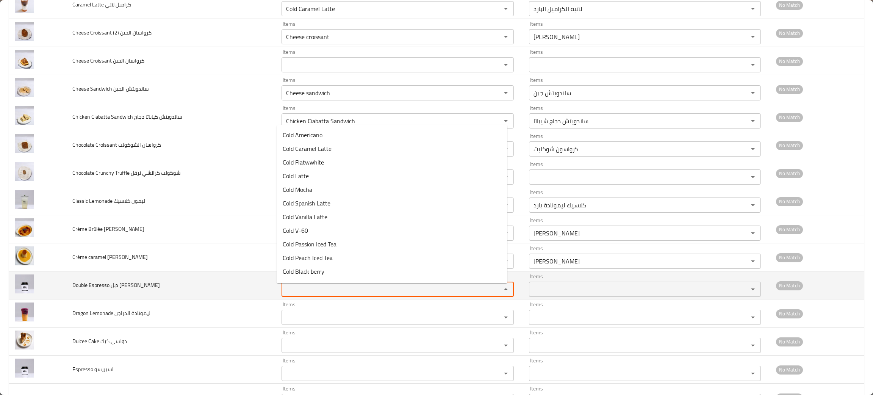
click at [294, 295] on اسبريسو "Items" at bounding box center [386, 289] width 205 height 11
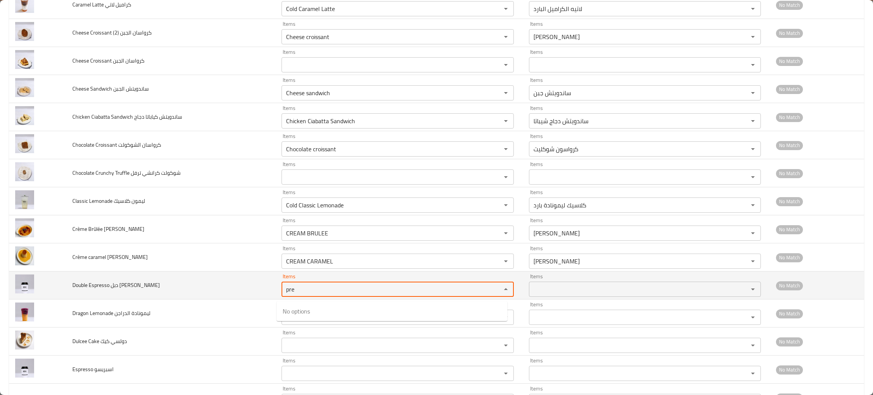
type اسبريسو "pre"
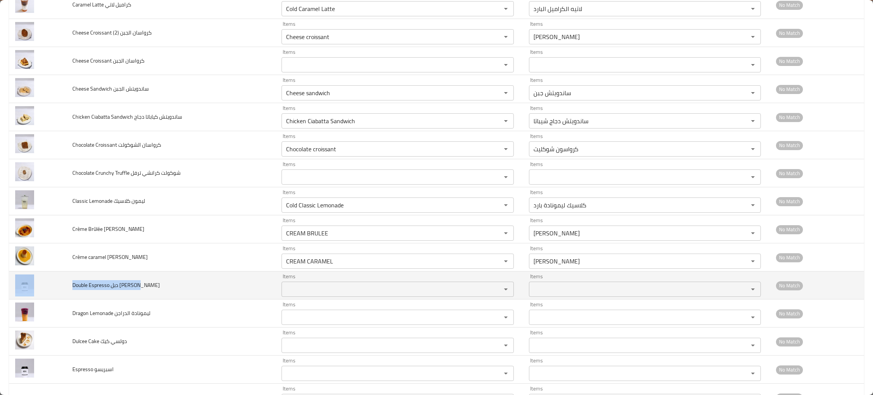
drag, startPoint x: 149, startPoint y: 287, endPoint x: 63, endPoint y: 297, distance: 86.2
click at [63, 297] on tr "Double Espresso دبل اسبريسو Items Items Items Items No Match" at bounding box center [436, 285] width 855 height 28
copy tr "Double Espresso دبل اسبريسو"
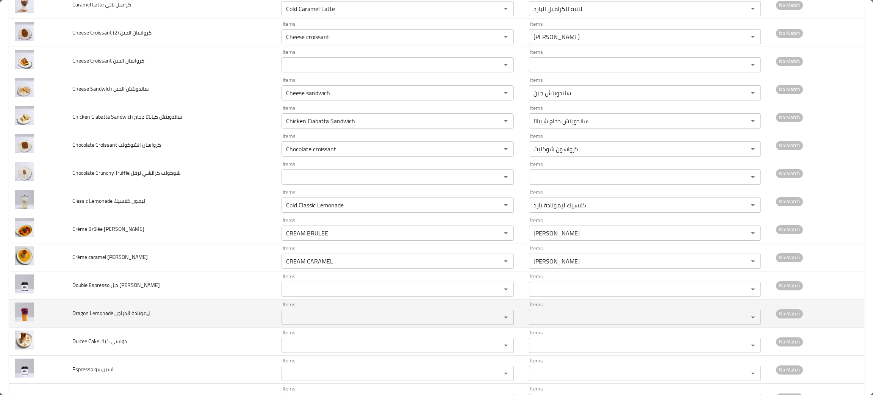
click at [169, 327] on td "Dragon Lemonade ليمونادة الدراجن" at bounding box center [170, 313] width 209 height 28
click at [329, 317] on الدراجن "Items" at bounding box center [386, 317] width 205 height 11
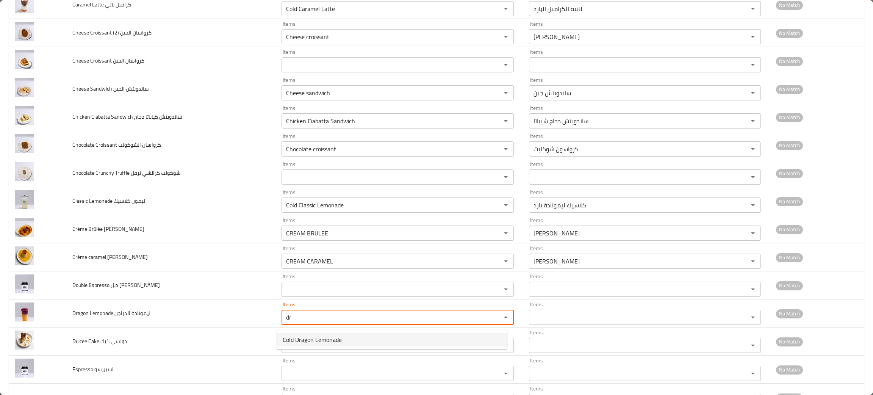
click at [320, 336] on span "Cold Dragon Lemonade" at bounding box center [312, 339] width 59 height 9
type الدراجن "Cold Dragon Lemonade"
type الدراجن-ar "دراجون ليمونادا بارد"
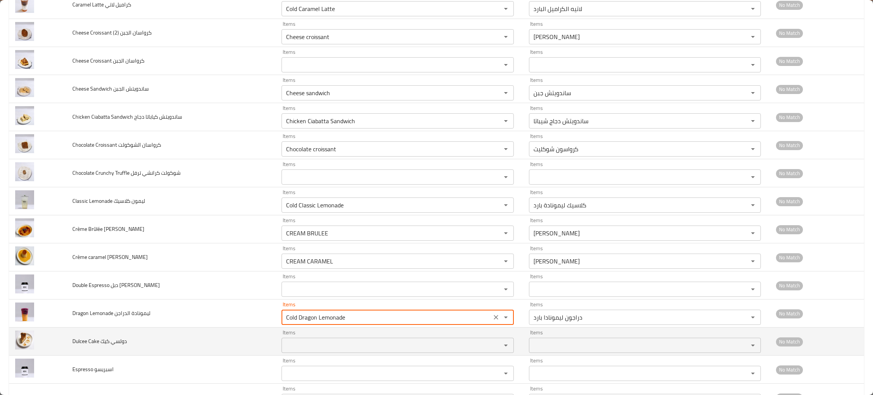
type الدراجن "Cold Dragon Lemonade"
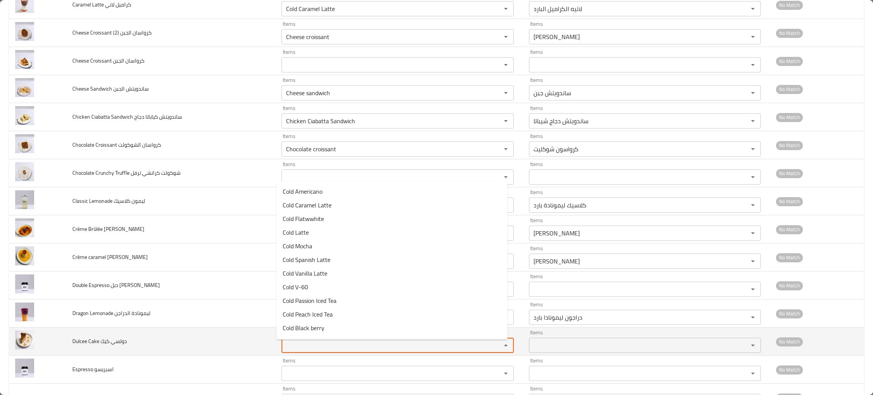
click at [295, 347] on كيك "Items" at bounding box center [386, 345] width 205 height 11
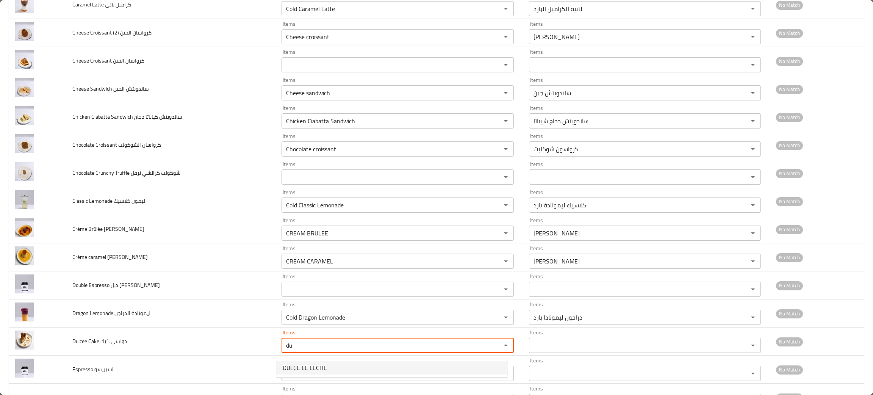
click at [303, 367] on span "DULCE LE LECHE" at bounding box center [305, 367] width 44 height 9
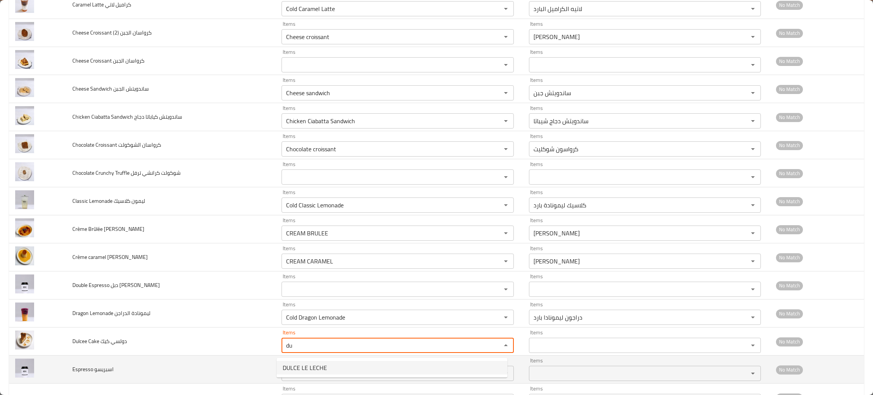
type كيك "DULCE LE LECHE"
type كيك-ar "[PERSON_NAME]"
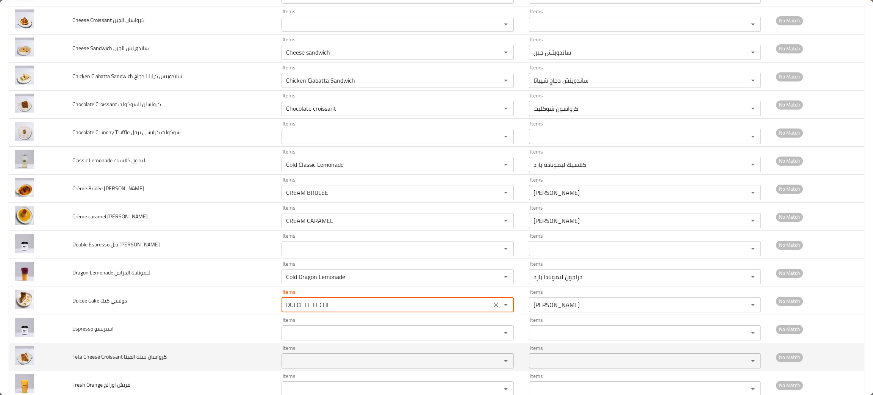
scroll to position [1023, 0]
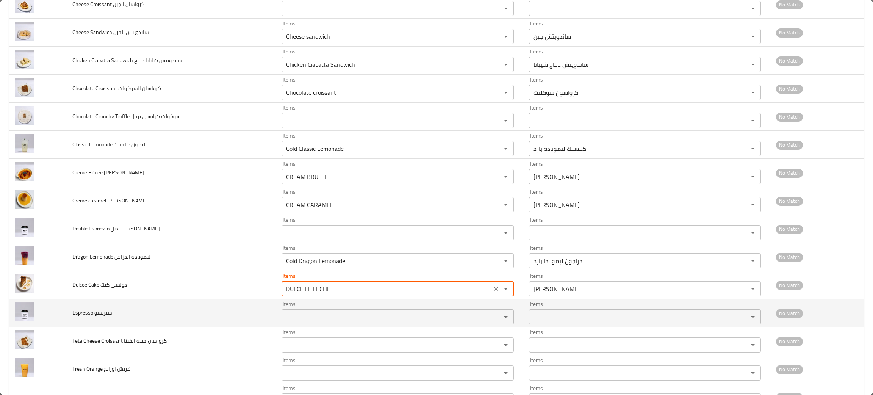
type كيك "DULCE LE LECHE"
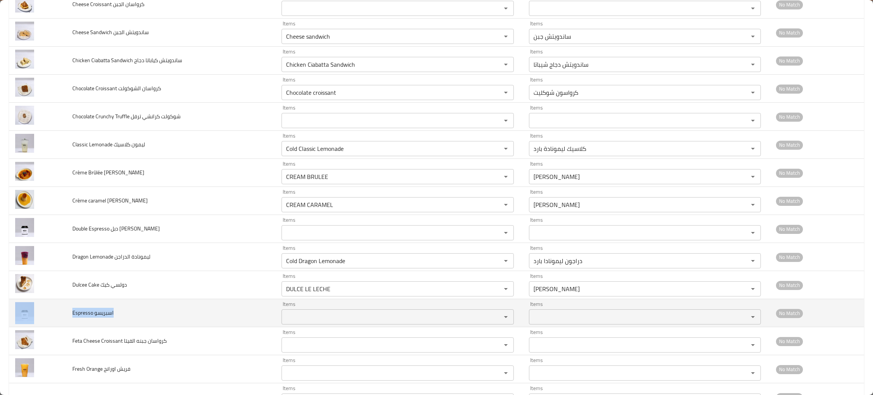
drag, startPoint x: 133, startPoint y: 320, endPoint x: 56, endPoint y: 310, distance: 77.5
click at [56, 310] on tr "Espresso اسبريسو Items Items Items Items No Match" at bounding box center [436, 313] width 855 height 28
copy tr "Espresso اسبريسو"
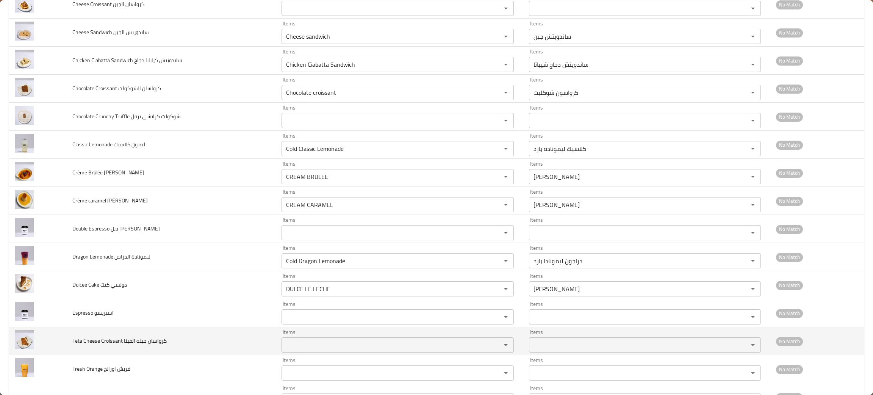
click at [187, 340] on td "Feta Cheese Croissant كرواسان جبنه الفيتا" at bounding box center [170, 341] width 209 height 28
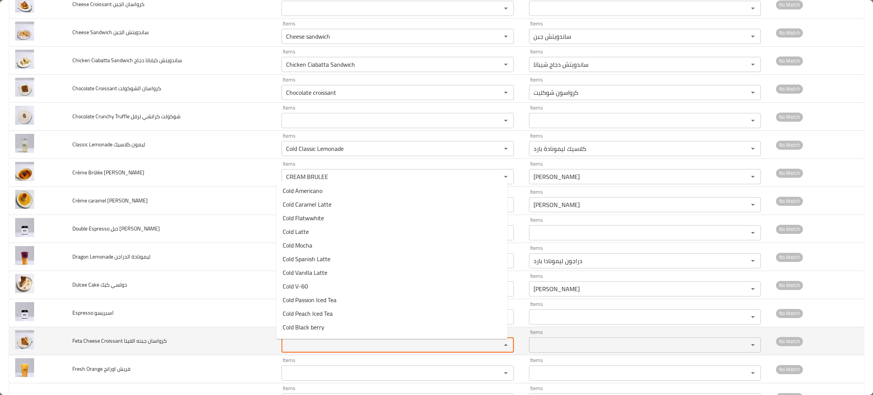
click at [310, 349] on الفيتا "Items" at bounding box center [386, 345] width 205 height 11
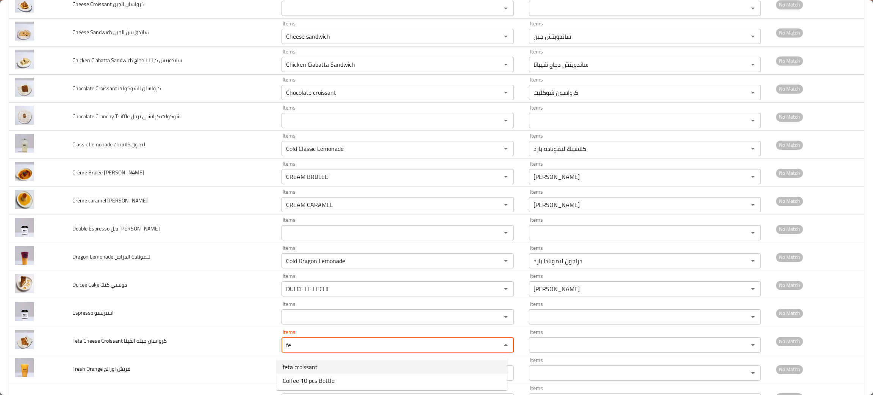
click at [302, 366] on span "feta croissant" at bounding box center [300, 366] width 35 height 9
type الفيتا "feta croissant"
type الفيتا-ar "كرواسون فيتا"
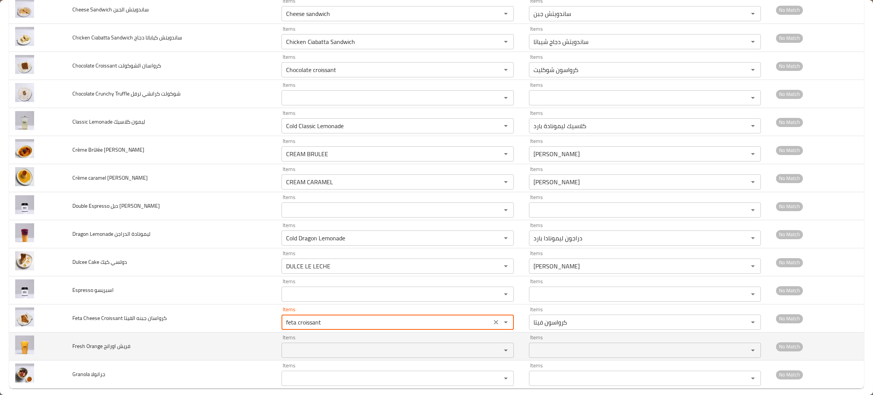
scroll to position [1058, 0]
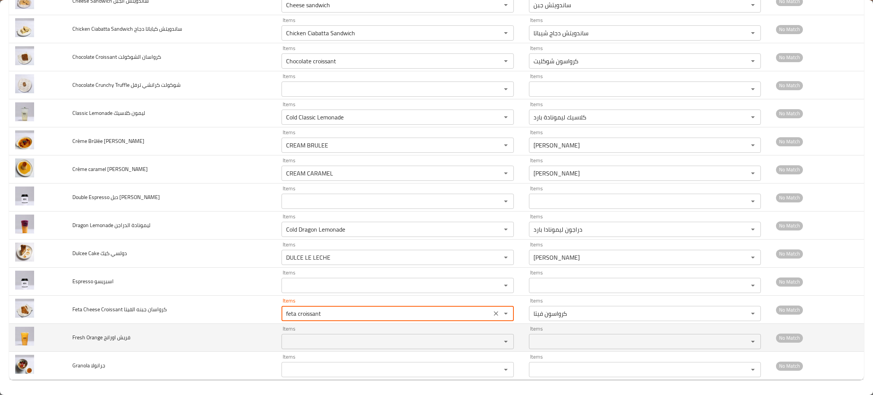
type الفيتا "feta croissant"
click at [306, 343] on اورانج "Items" at bounding box center [386, 341] width 205 height 11
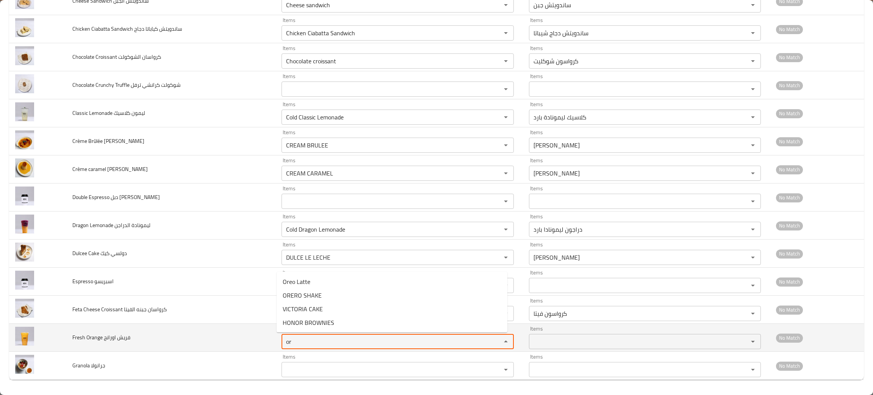
type اورانج "or"
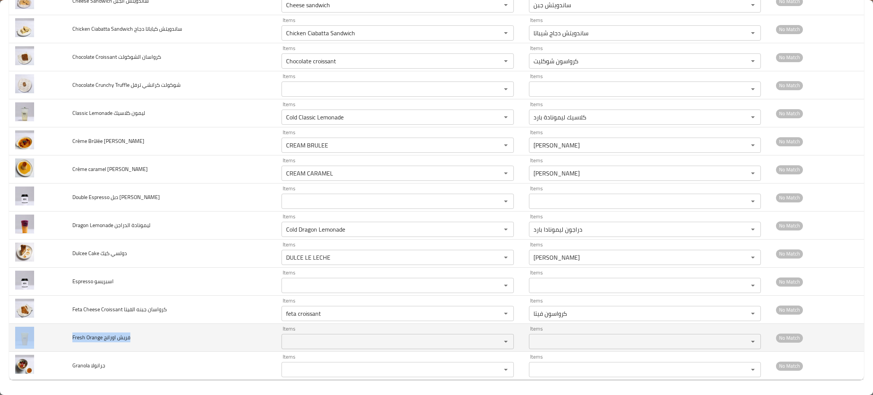
drag, startPoint x: 131, startPoint y: 340, endPoint x: 65, endPoint y: 337, distance: 66.0
click at [65, 337] on tr "Fresh Orange فريش اورانج Items Items Items Items No Match" at bounding box center [436, 338] width 855 height 28
copy tr "Fresh Orange فريش اورانج"
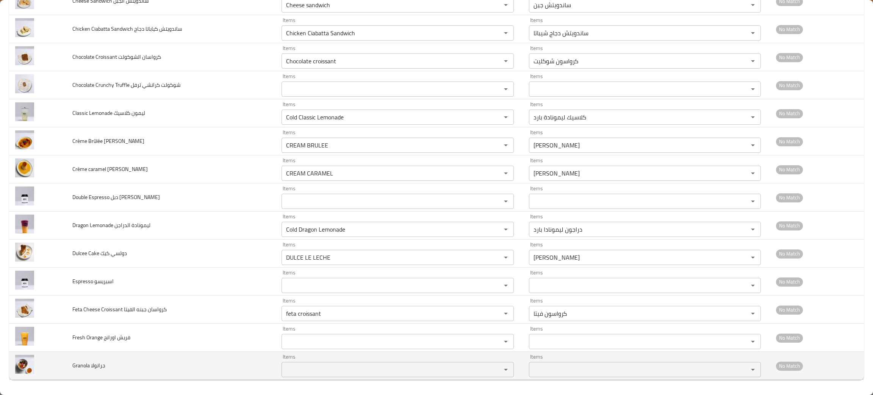
click at [233, 365] on td "Granola جرانولا" at bounding box center [170, 366] width 209 height 28
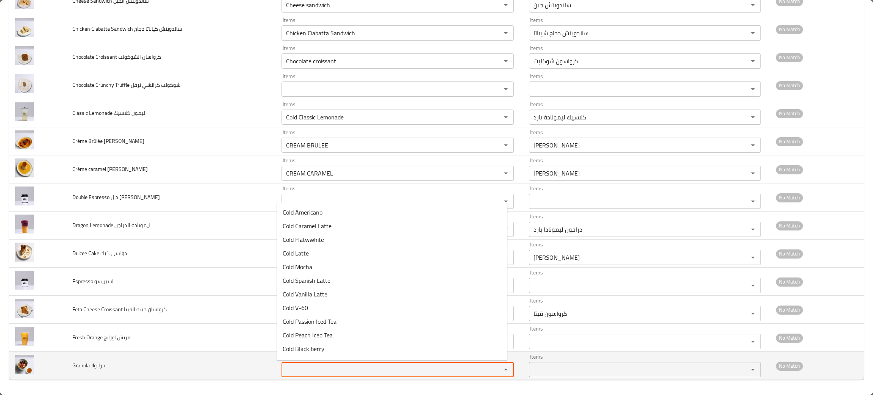
click at [329, 374] on جرانولا "Items" at bounding box center [386, 369] width 205 height 11
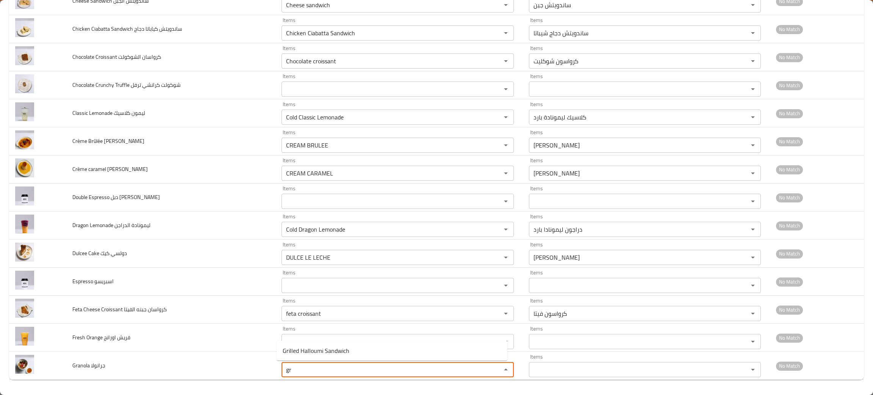
type جرانولا "gr"
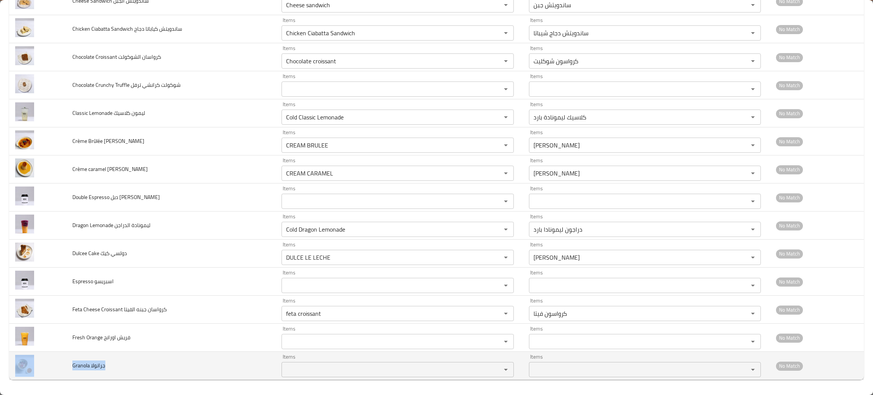
drag, startPoint x: 124, startPoint y: 367, endPoint x: 63, endPoint y: 363, distance: 61.5
click at [63, 363] on tr "Granola جرانولا Items Items Items Items No Match" at bounding box center [436, 366] width 855 height 28
copy tr "Granola جرانولا"
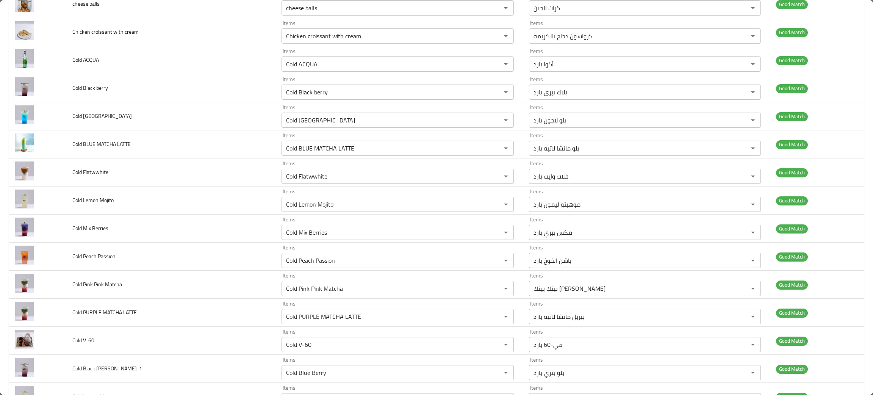
scroll to position [0, 0]
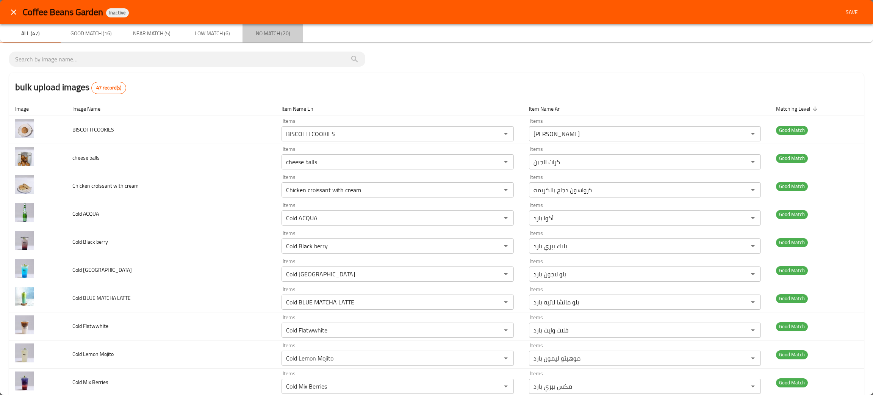
click at [285, 30] on span "No Match (20)" at bounding box center [273, 33] width 52 height 9
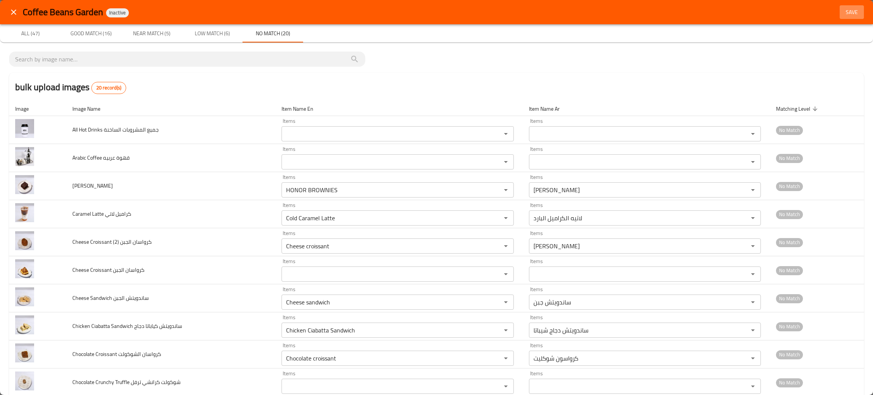
click at [849, 12] on span "Save" at bounding box center [852, 12] width 18 height 9
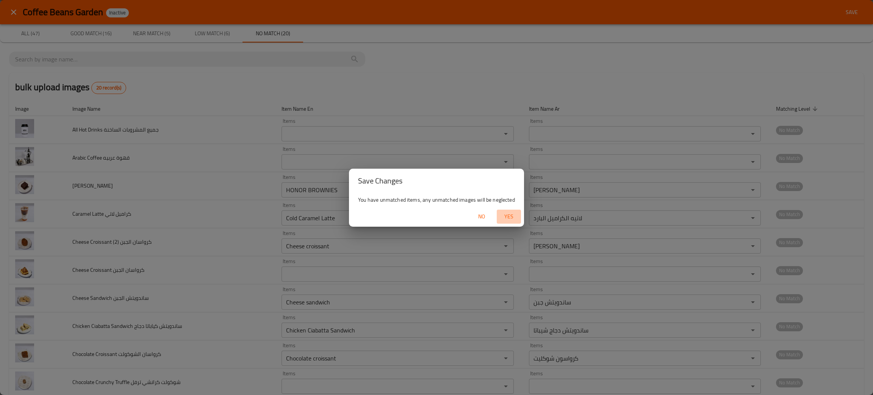
click at [510, 217] on span "Yes" at bounding box center [509, 216] width 18 height 9
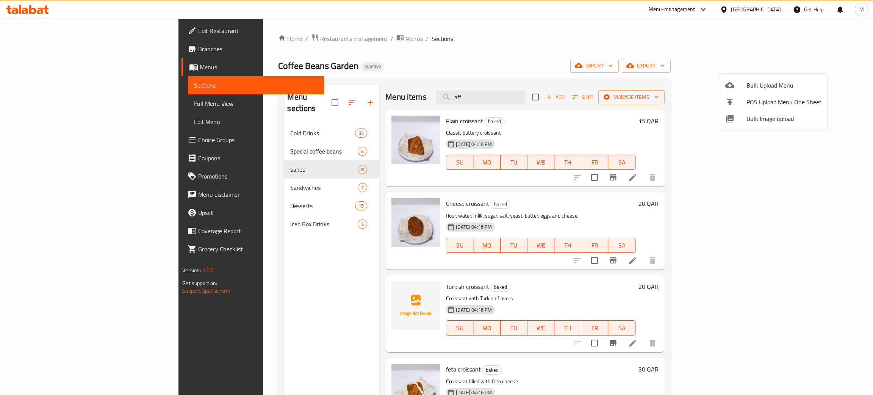
drag, startPoint x: 265, startPoint y: 276, endPoint x: 230, endPoint y: 209, distance: 74.9
click at [265, 276] on div at bounding box center [436, 197] width 873 height 395
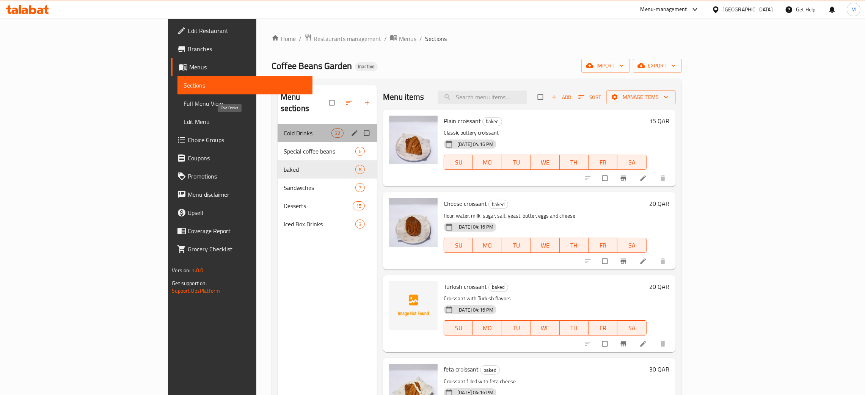
click at [284, 128] on span "Cold Drinks" at bounding box center [308, 132] width 48 height 9
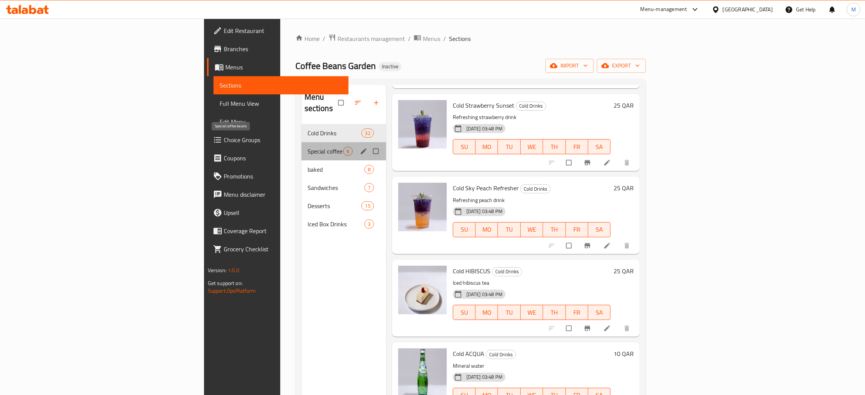
click at [307, 147] on span "Special coffee beans" at bounding box center [325, 151] width 36 height 9
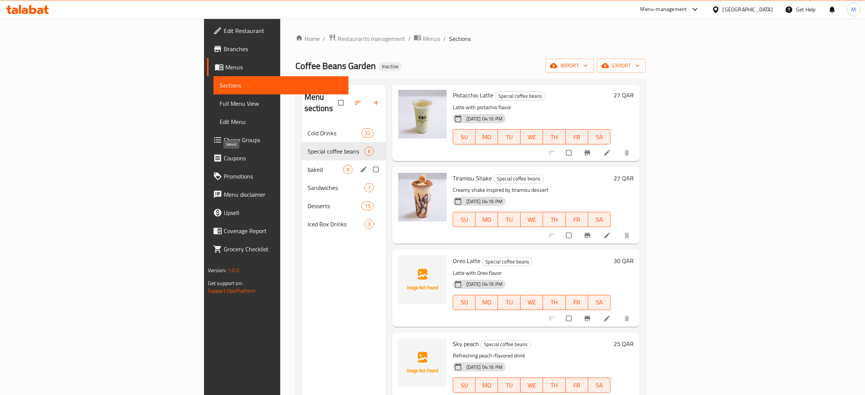
click at [307, 165] on span "baked" at bounding box center [325, 169] width 36 height 9
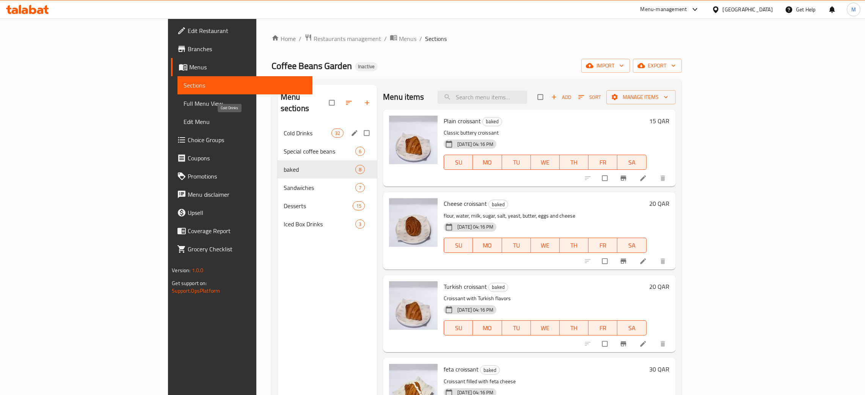
click at [284, 128] on span "Cold Drinks" at bounding box center [308, 132] width 48 height 9
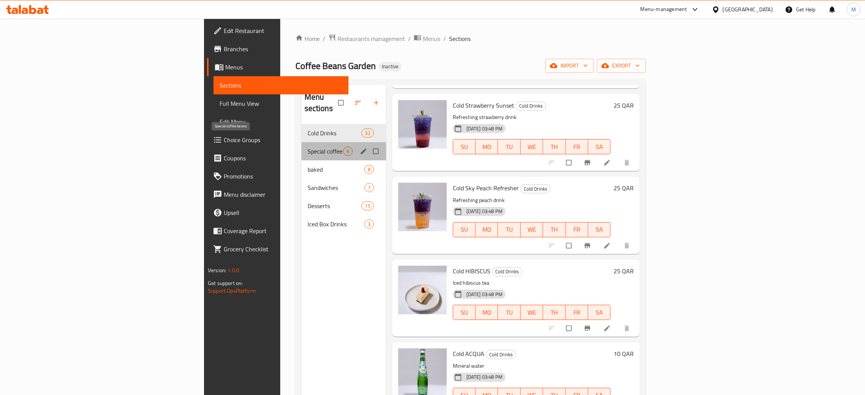
click at [307, 147] on span "Special coffee beans" at bounding box center [325, 151] width 36 height 9
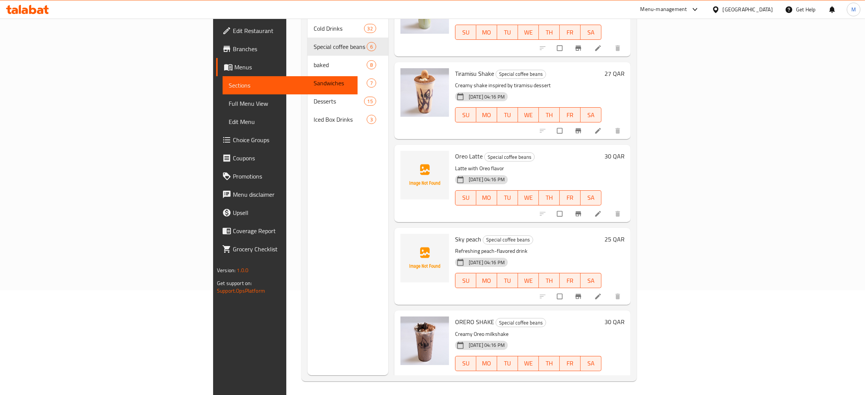
scroll to position [107, 0]
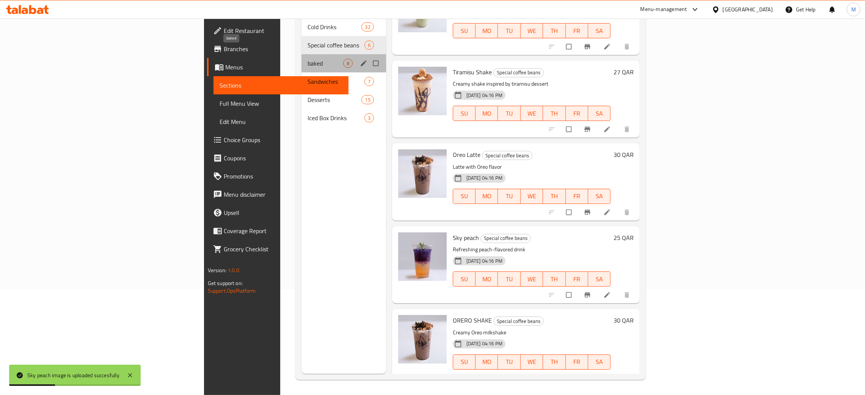
click at [307, 59] on span "baked" at bounding box center [325, 63] width 36 height 9
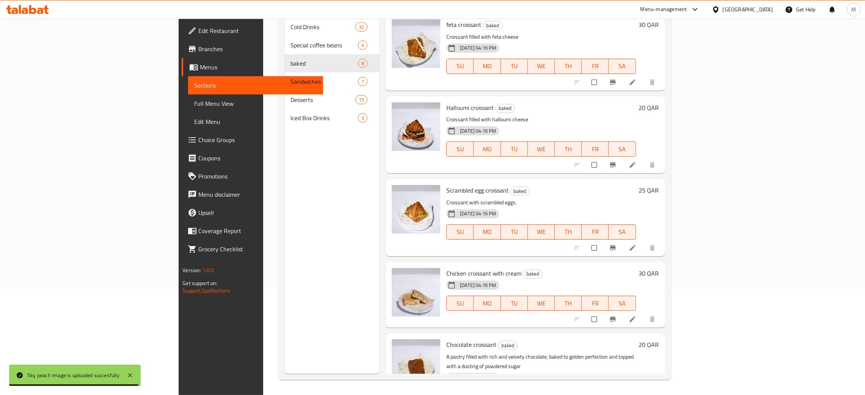
scroll to position [274, 0]
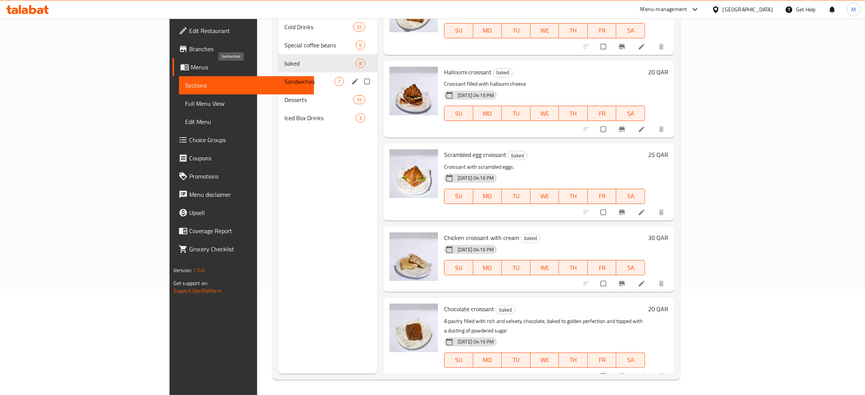
click at [284, 77] on span "Sandwiches" at bounding box center [309, 81] width 50 height 9
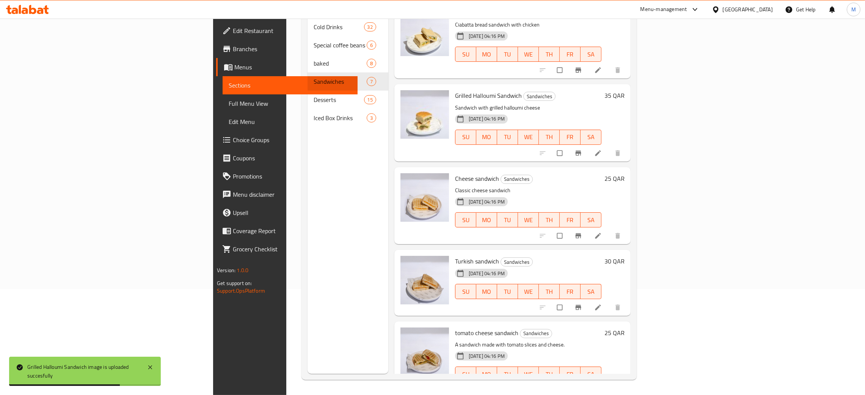
scroll to position [191, 0]
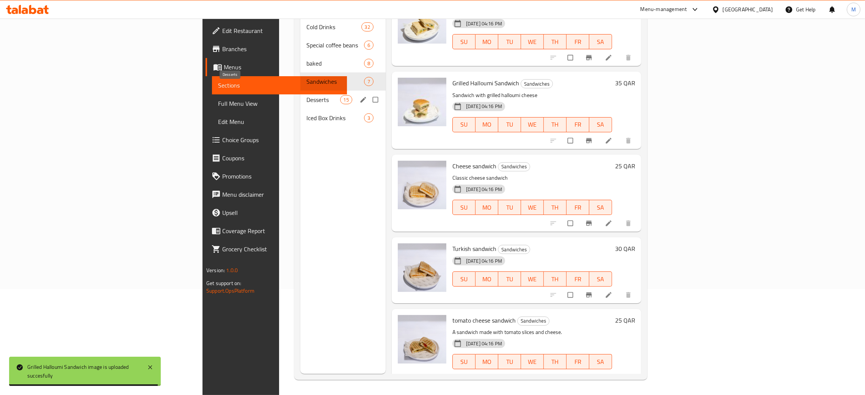
click at [306, 95] on span "Desserts" at bounding box center [322, 99] width 33 height 9
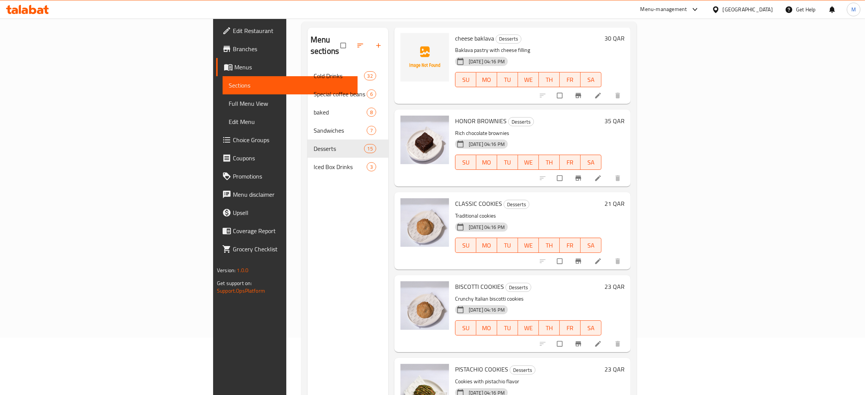
scroll to position [107, 0]
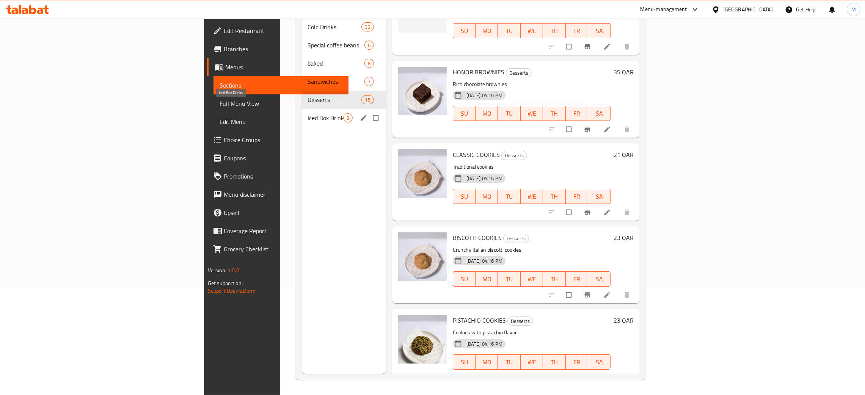
click at [307, 113] on span "Iced Box Drinks" at bounding box center [325, 117] width 36 height 9
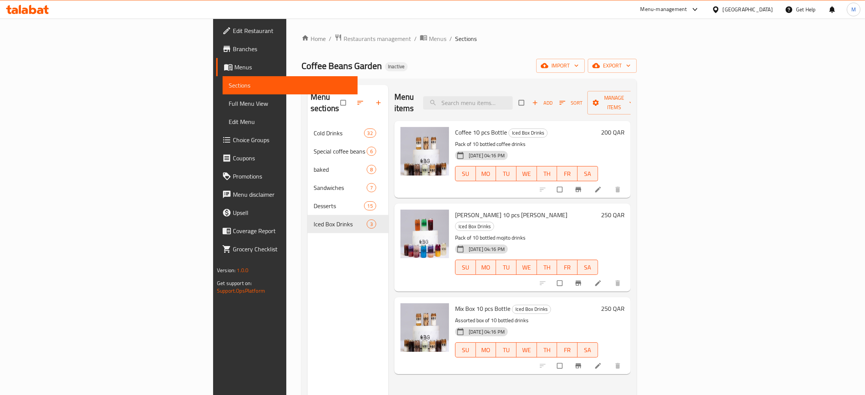
click at [229, 103] on span "Full Menu View" at bounding box center [290, 103] width 123 height 9
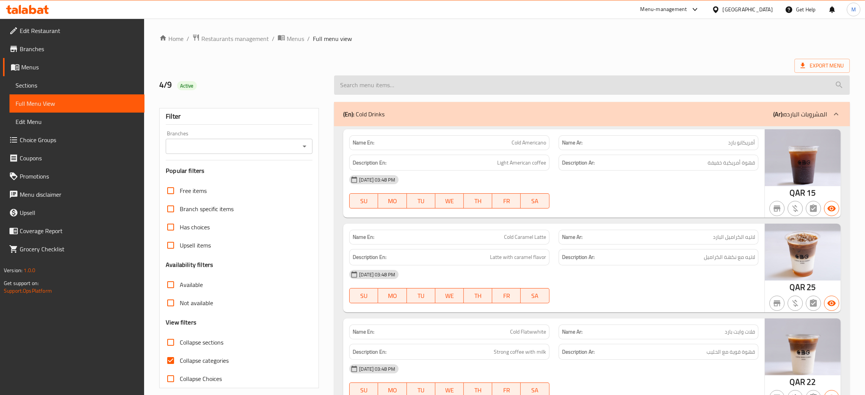
click at [429, 84] on input "search" at bounding box center [592, 84] width 516 height 19
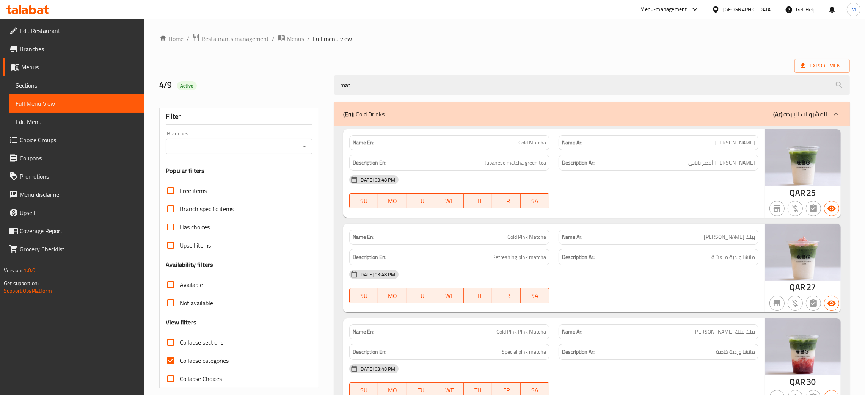
type input "mat"
click at [24, 24] on link "Edit Restaurant" at bounding box center [73, 31] width 141 height 18
